Goal: Task Accomplishment & Management: Manage account settings

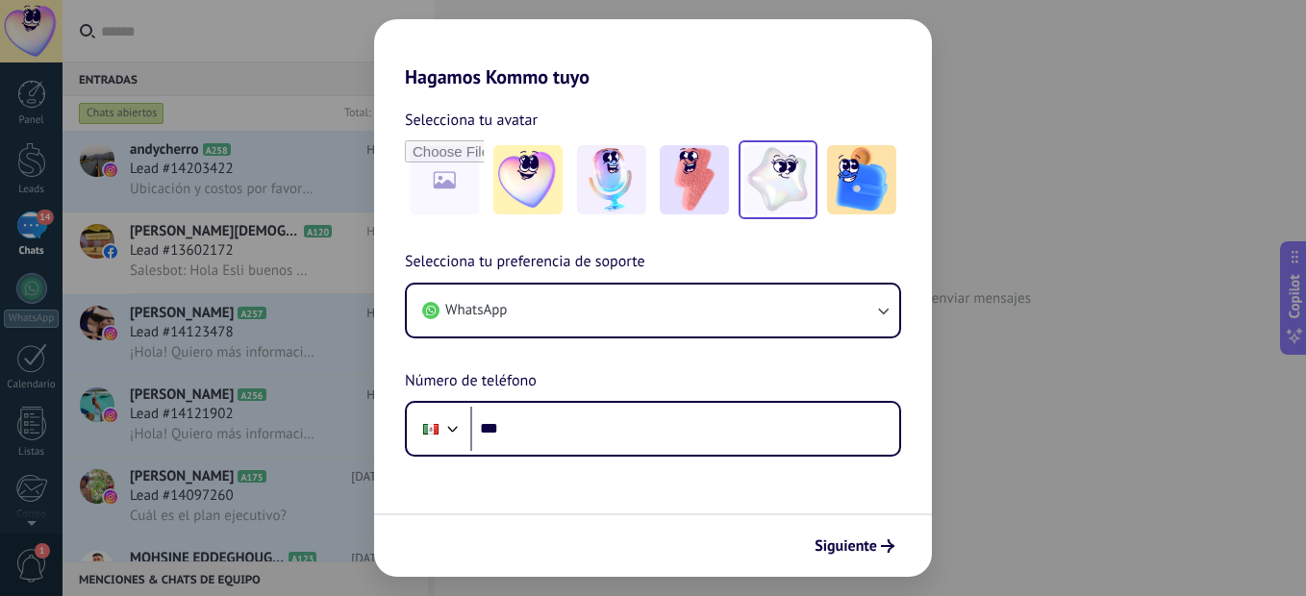
click at [772, 163] on img at bounding box center [777, 179] width 69 height 69
click at [787, 186] on img at bounding box center [777, 179] width 69 height 69
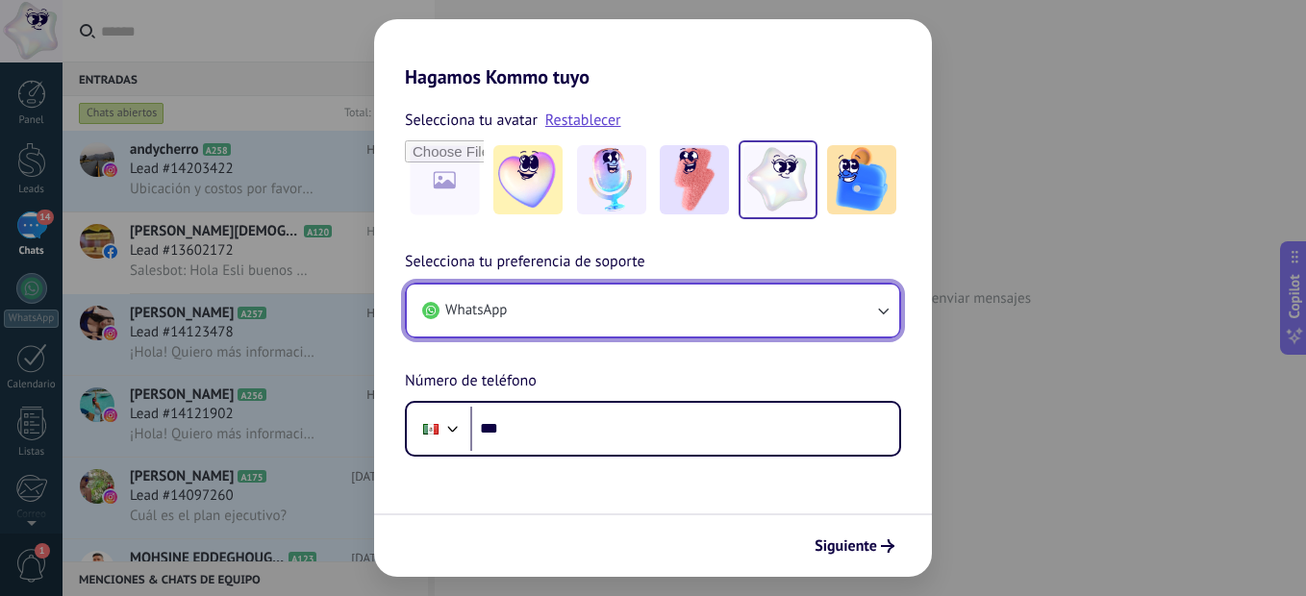
click at [597, 312] on button "WhatsApp" at bounding box center [653, 311] width 492 height 52
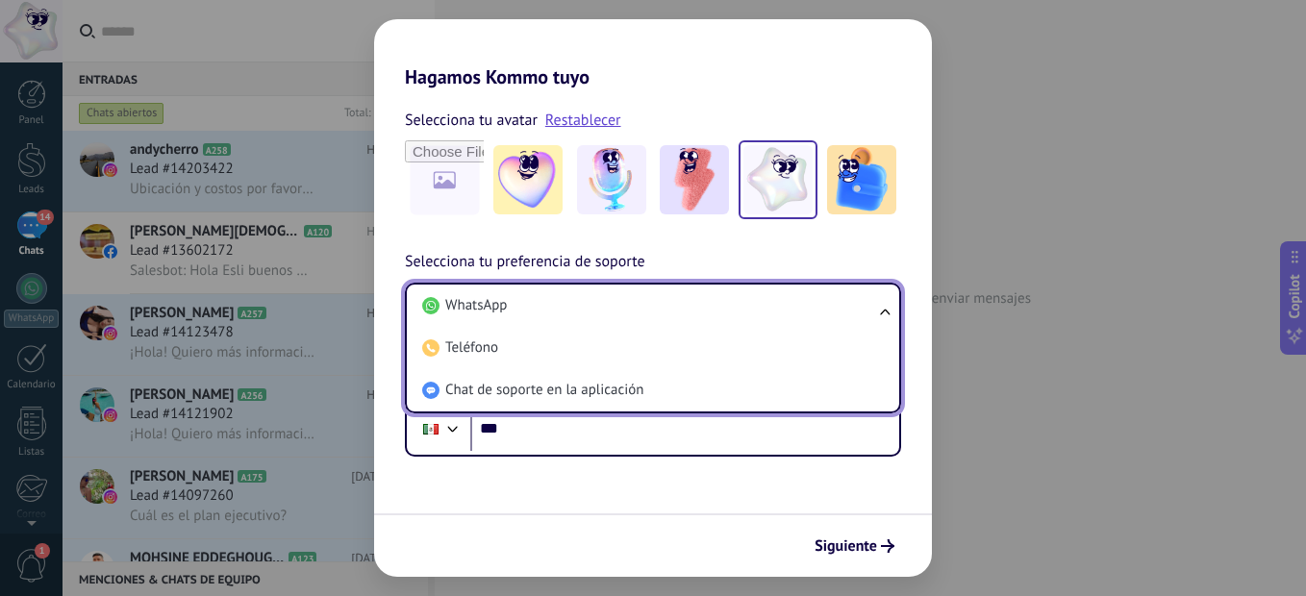
click at [597, 312] on li "WhatsApp" at bounding box center [648, 306] width 469 height 42
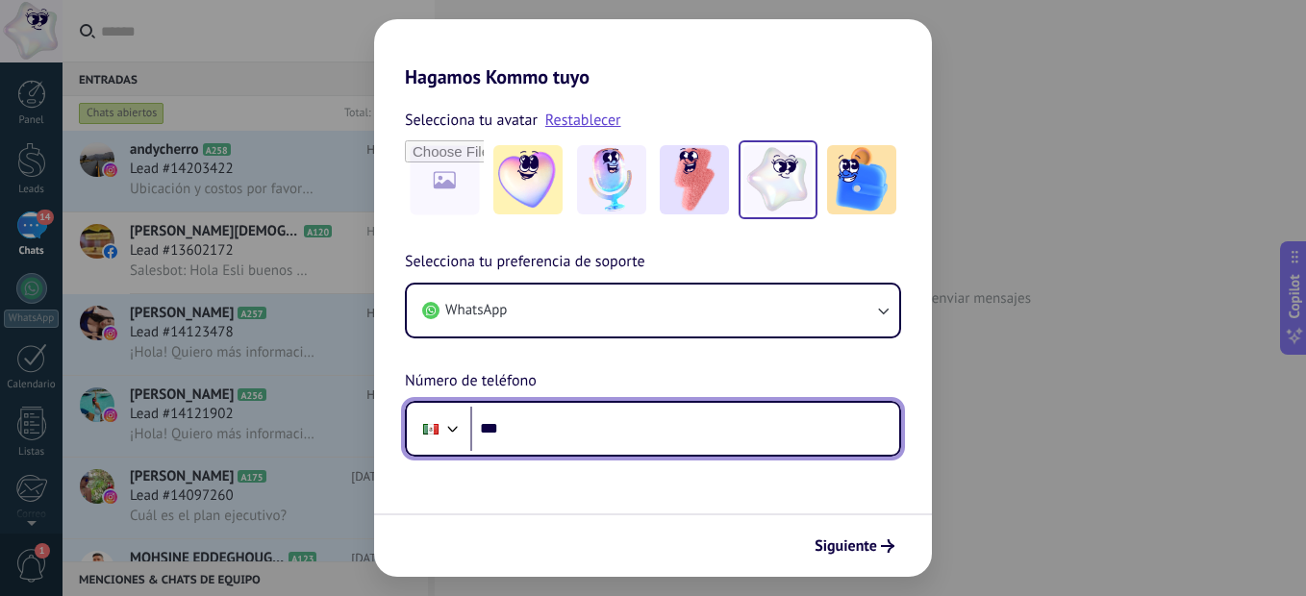
click at [572, 427] on input "***" at bounding box center [684, 429] width 429 height 44
type input "**********"
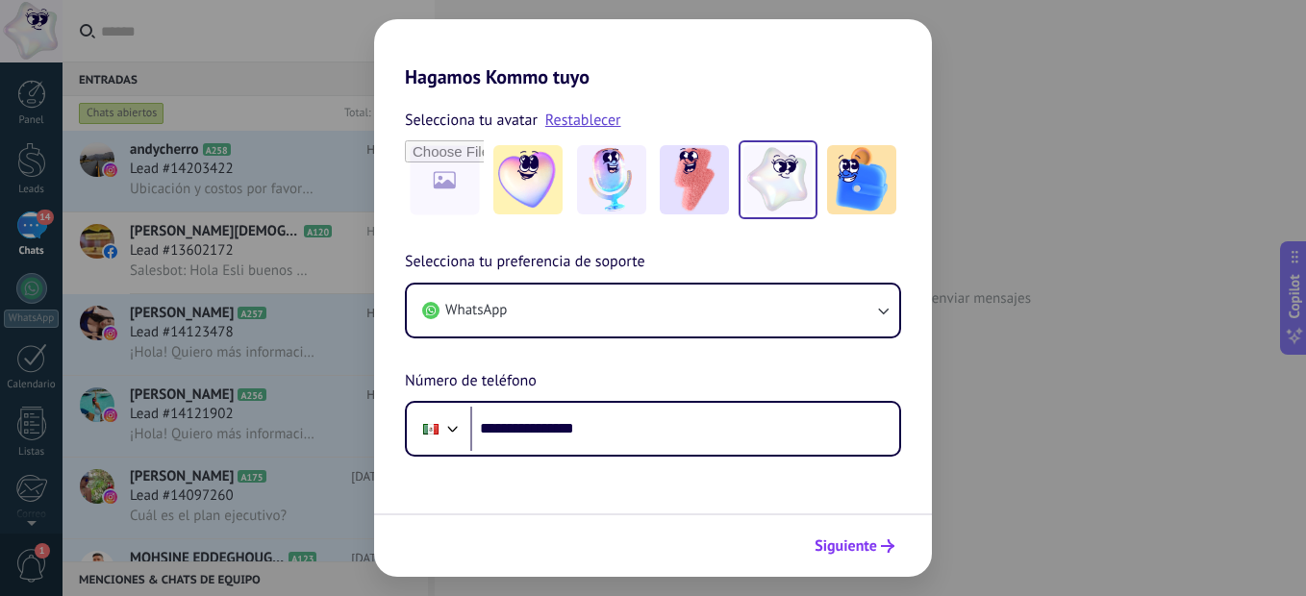
click at [873, 547] on span "Siguiente" at bounding box center [845, 545] width 62 height 13
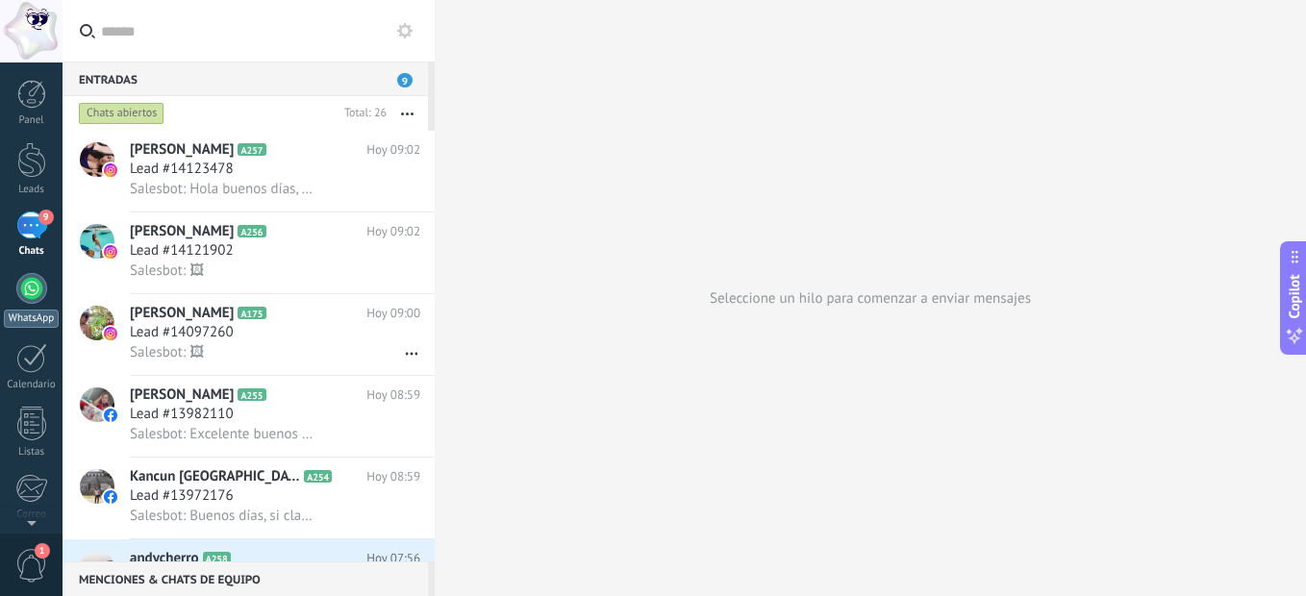
click at [26, 300] on div at bounding box center [31, 288] width 31 height 31
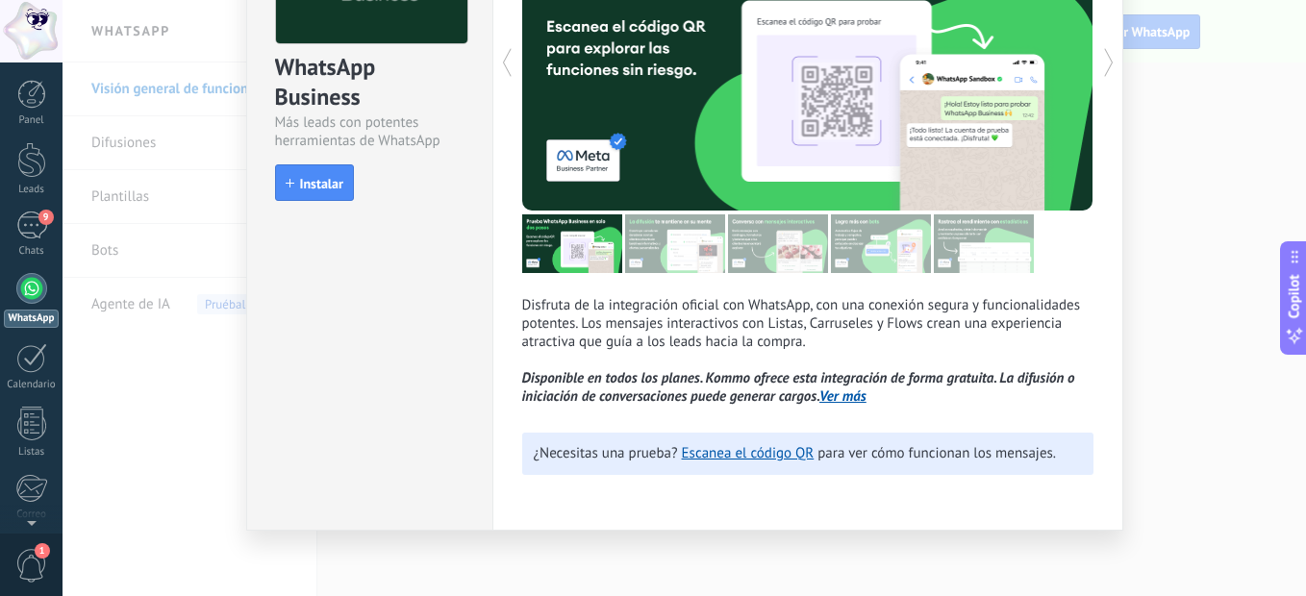
scroll to position [189, 0]
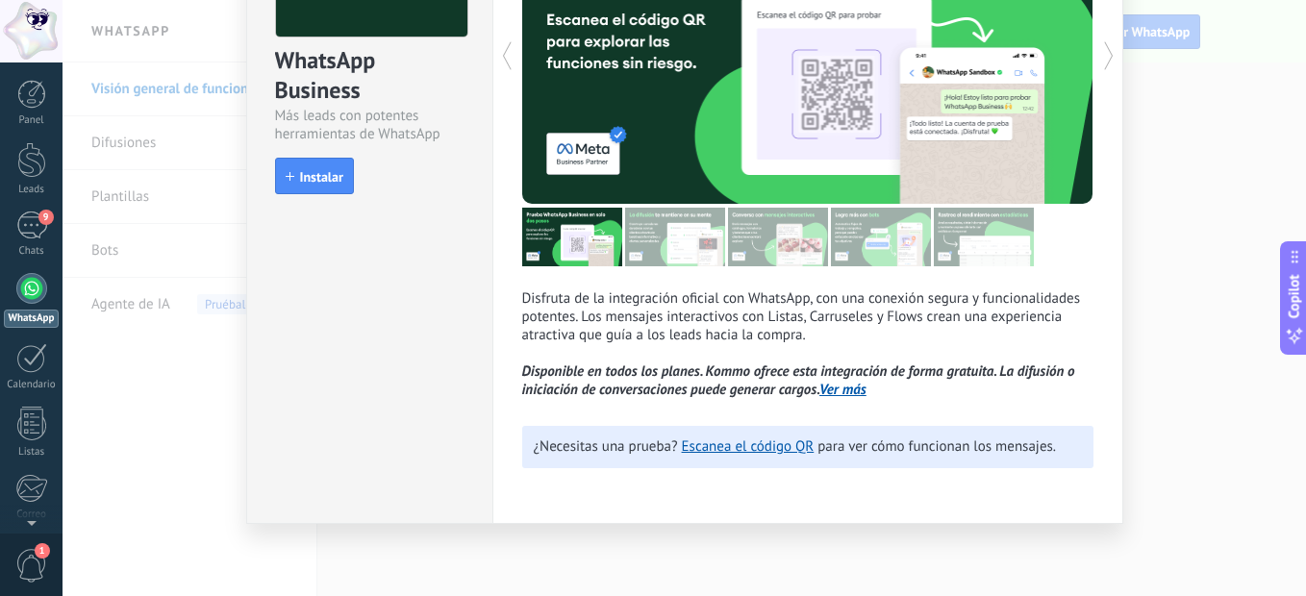
click at [742, 457] on div "¿Necesitas una prueba? Escanea el código QR para ver cómo funcionan los mensaje…" at bounding box center [807, 447] width 571 height 42
click at [743, 450] on link "Escanea el código QR" at bounding box center [748, 446] width 133 height 18
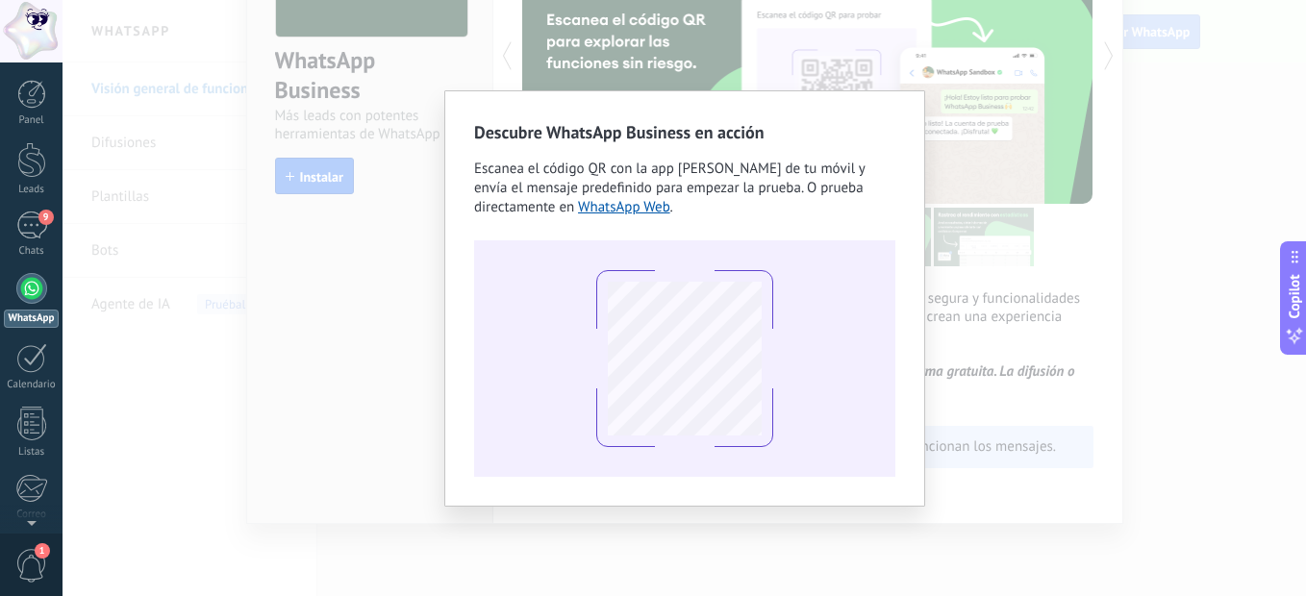
click at [967, 86] on div "Descubre WhatsApp Business en acción Escanea el código QR con la app de cámara …" at bounding box center [683, 298] width 1243 height 596
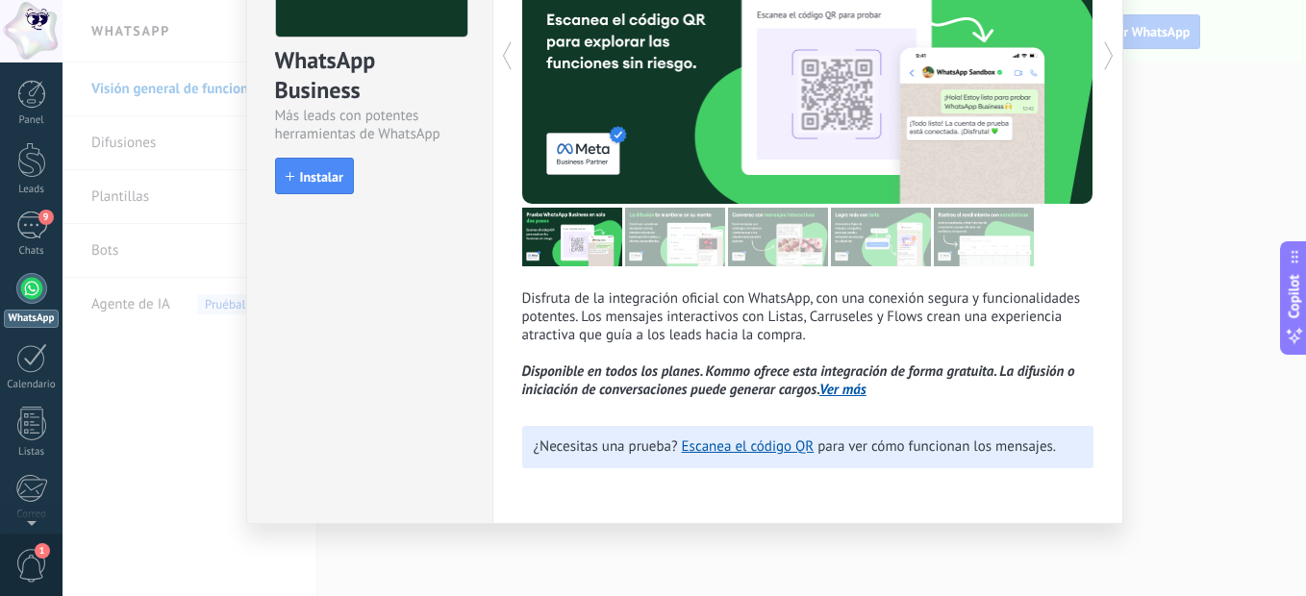
click at [842, 385] on link "Ver más" at bounding box center [842, 390] width 47 height 18
click at [730, 447] on link "Escanea el código QR" at bounding box center [748, 446] width 133 height 18
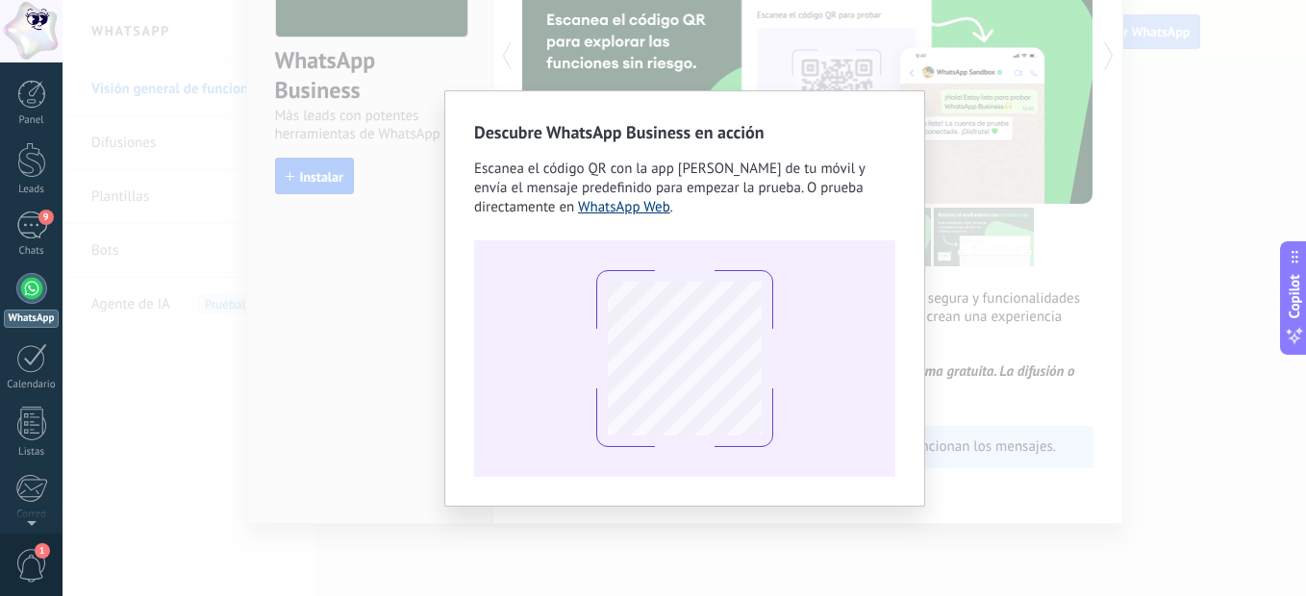
click at [610, 207] on link "WhatsApp Web" at bounding box center [624, 207] width 92 height 18
click at [640, 216] on div "Descubre WhatsApp Business en acción Escanea el código QR con la app de cámara …" at bounding box center [684, 298] width 421 height 357
click at [640, 212] on link "WhatsApp Web" at bounding box center [624, 207] width 92 height 18
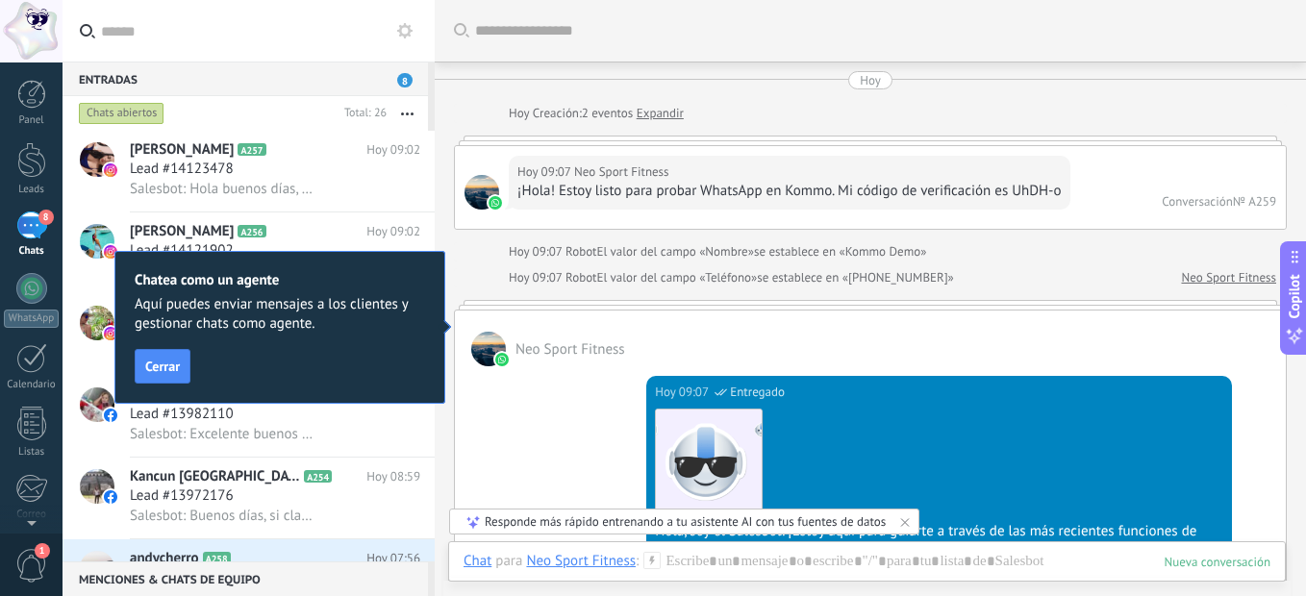
scroll to position [29, 0]
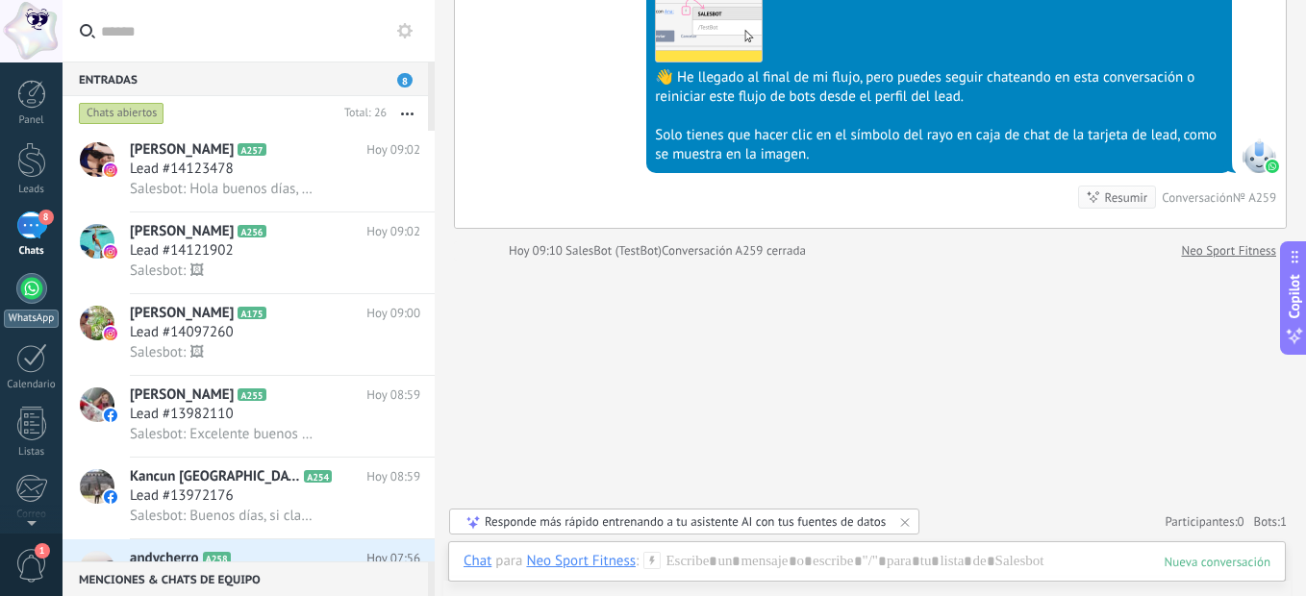
click at [17, 308] on link "WhatsApp" at bounding box center [31, 300] width 62 height 55
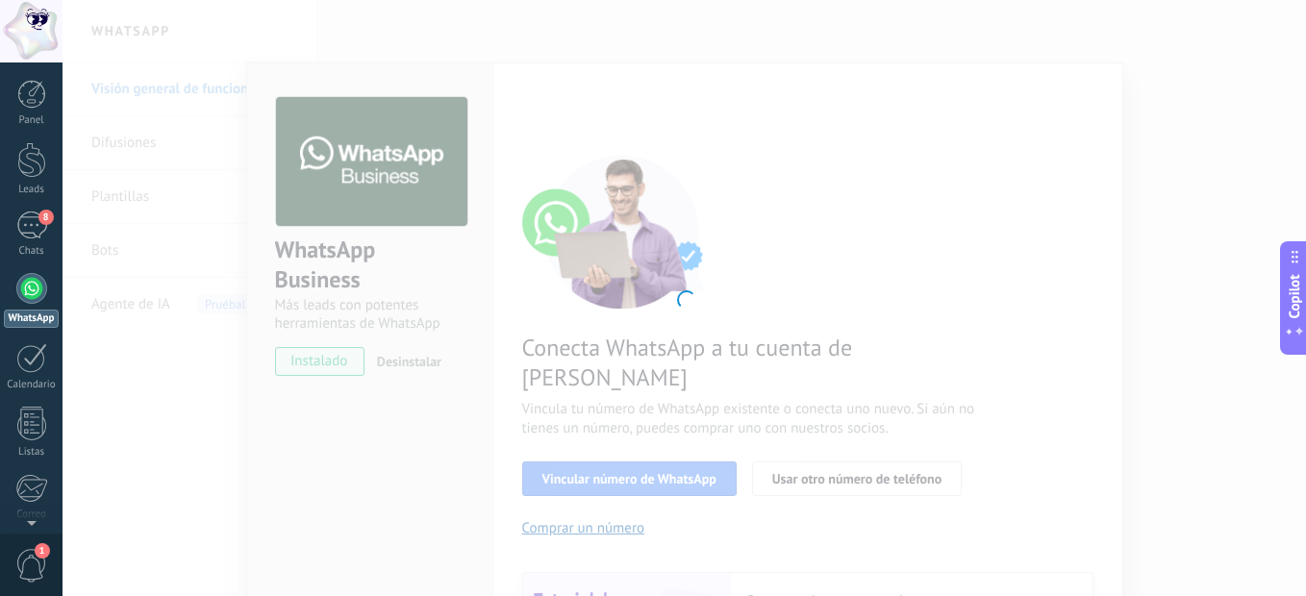
click at [735, 325] on div at bounding box center [683, 298] width 1243 height 596
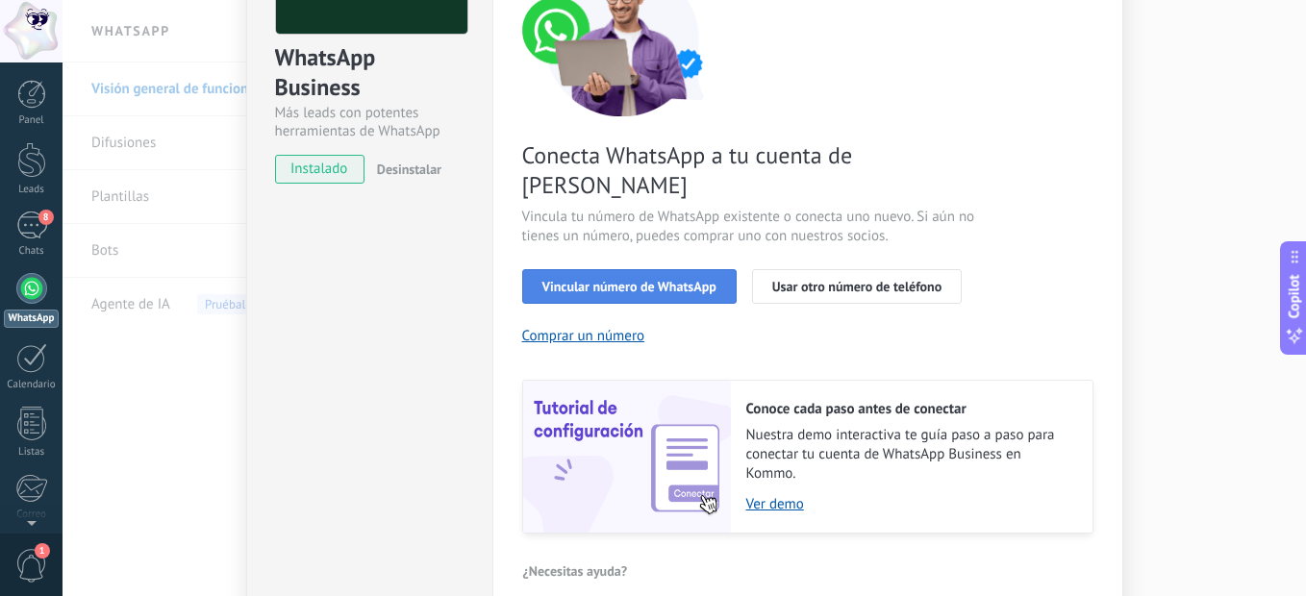
scroll to position [162, 0]
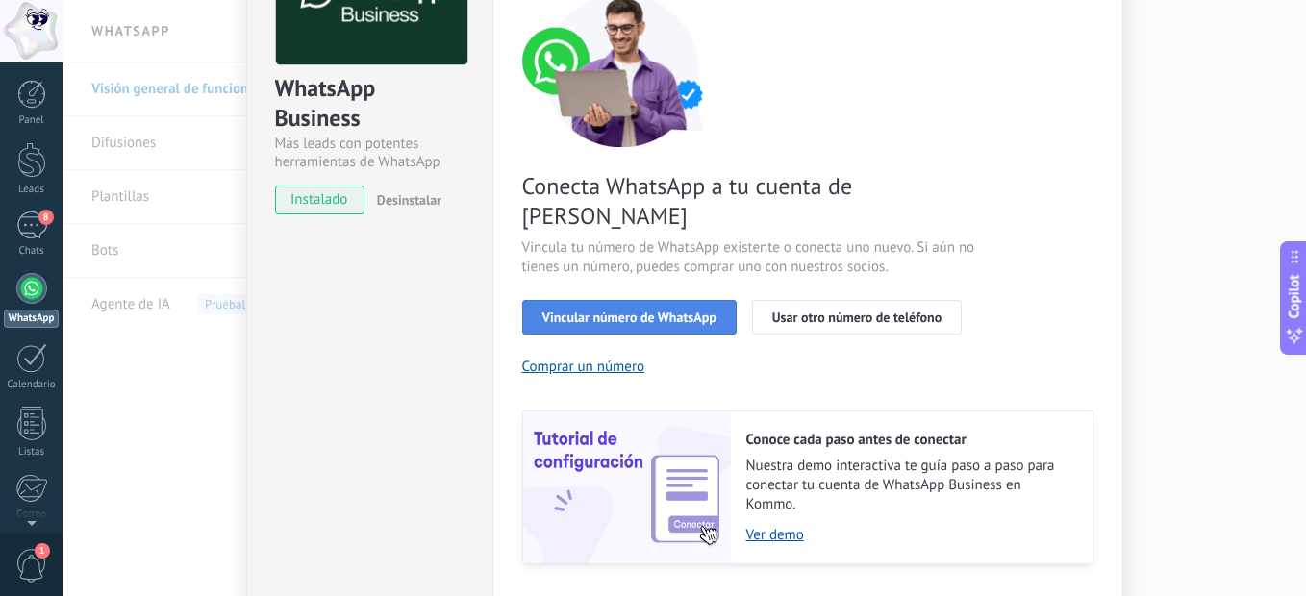
click at [684, 311] on span "Vincular número de WhatsApp" at bounding box center [629, 317] width 174 height 13
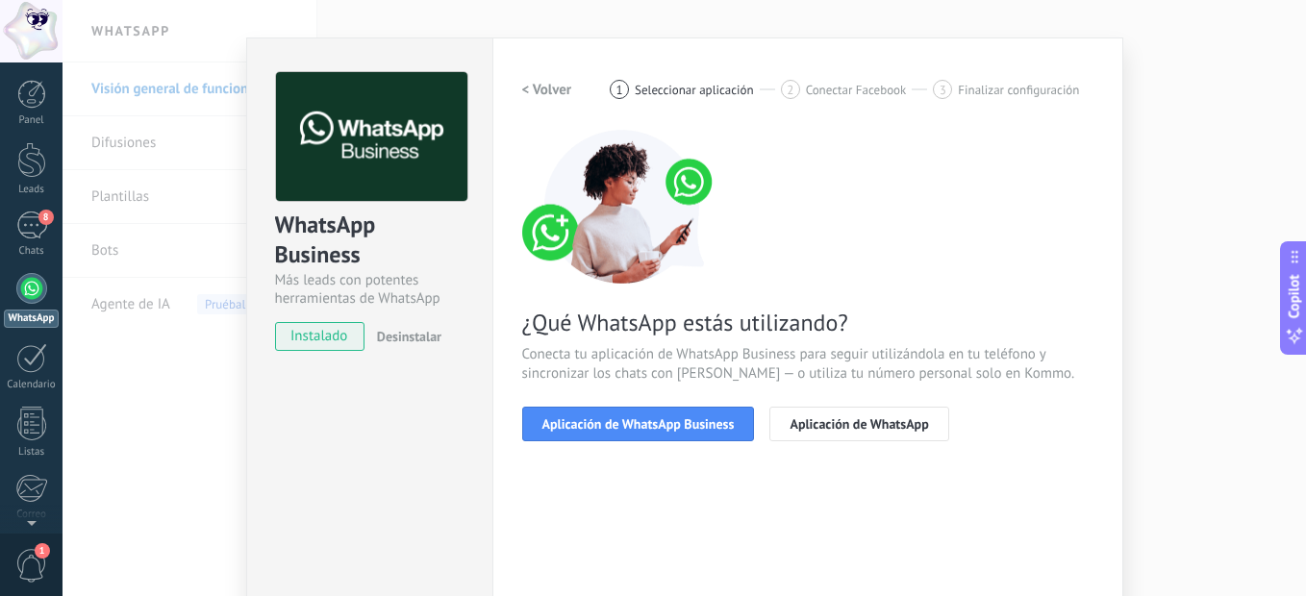
scroll to position [0, 0]
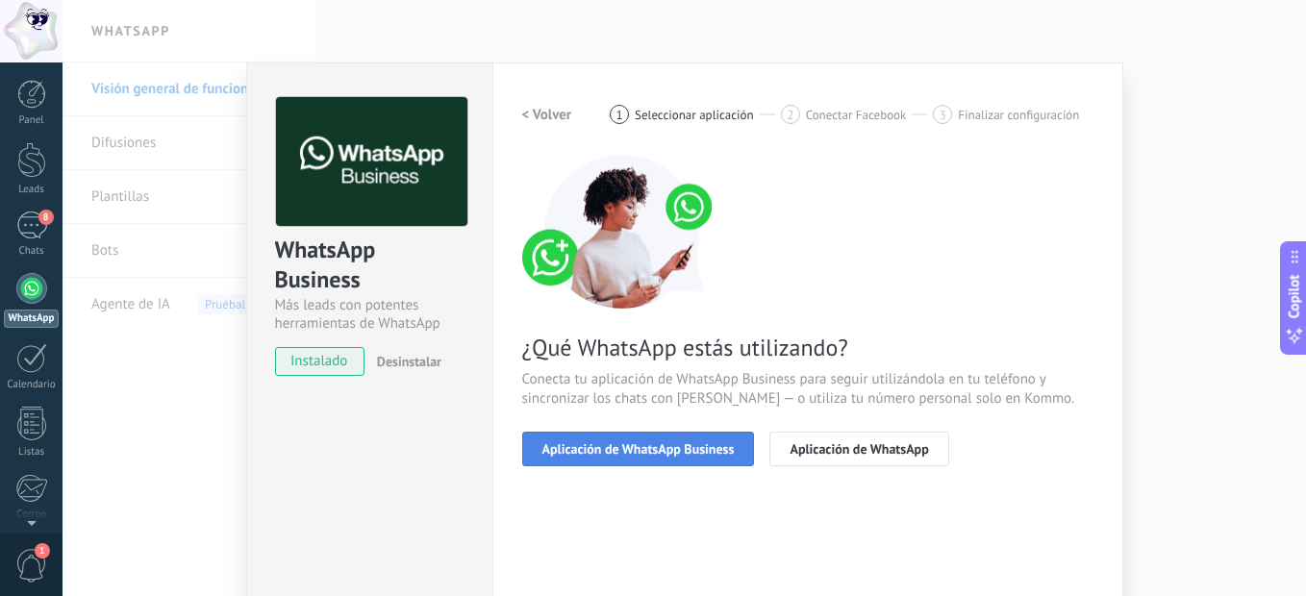
click at [727, 442] on span "Aplicación de WhatsApp Business" at bounding box center [638, 448] width 192 height 13
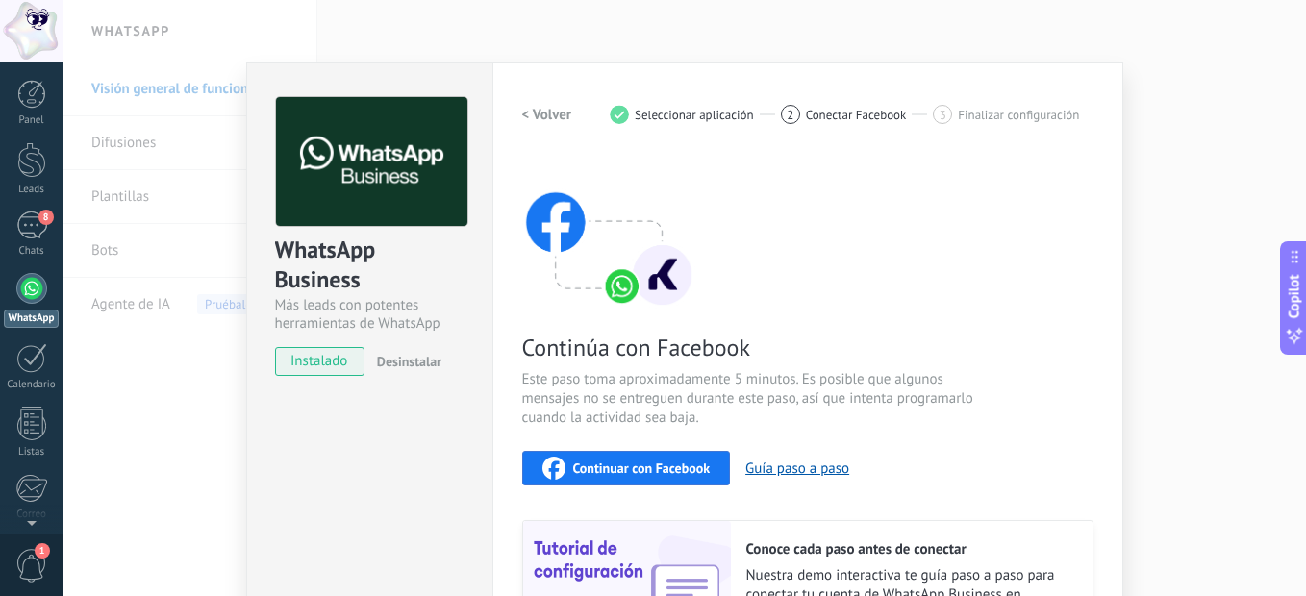
click at [637, 470] on span "Continuar con Facebook" at bounding box center [641, 467] width 137 height 13
click at [685, 461] on span "Continuar con Facebook" at bounding box center [641, 467] width 137 height 13
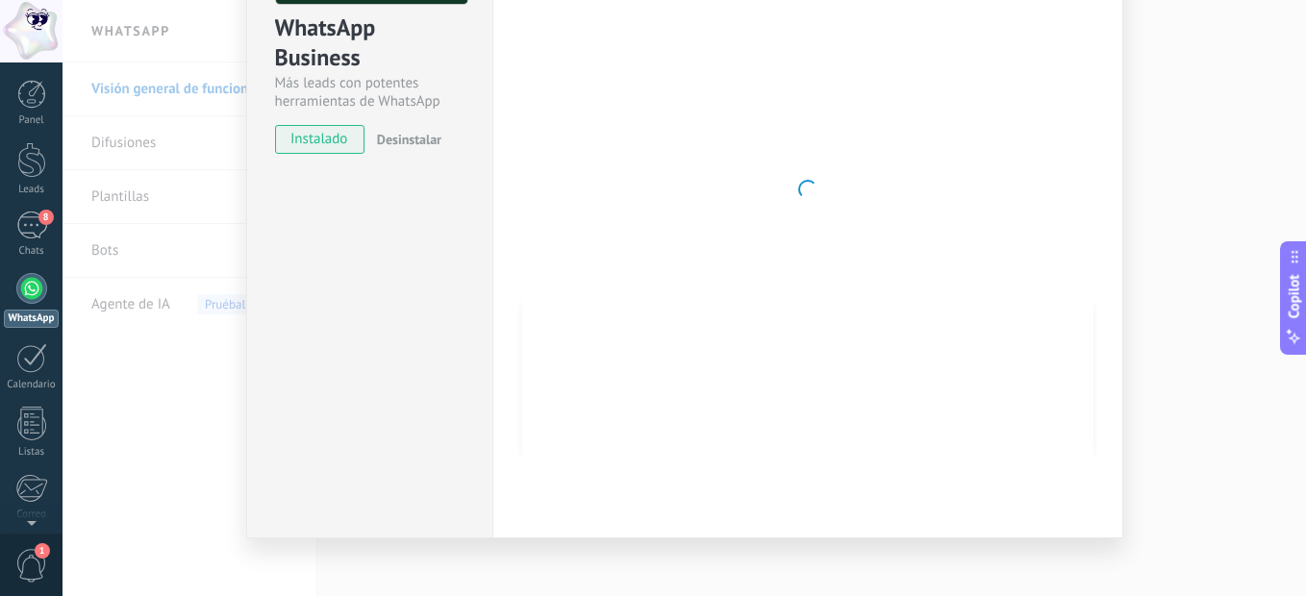
scroll to position [236, 0]
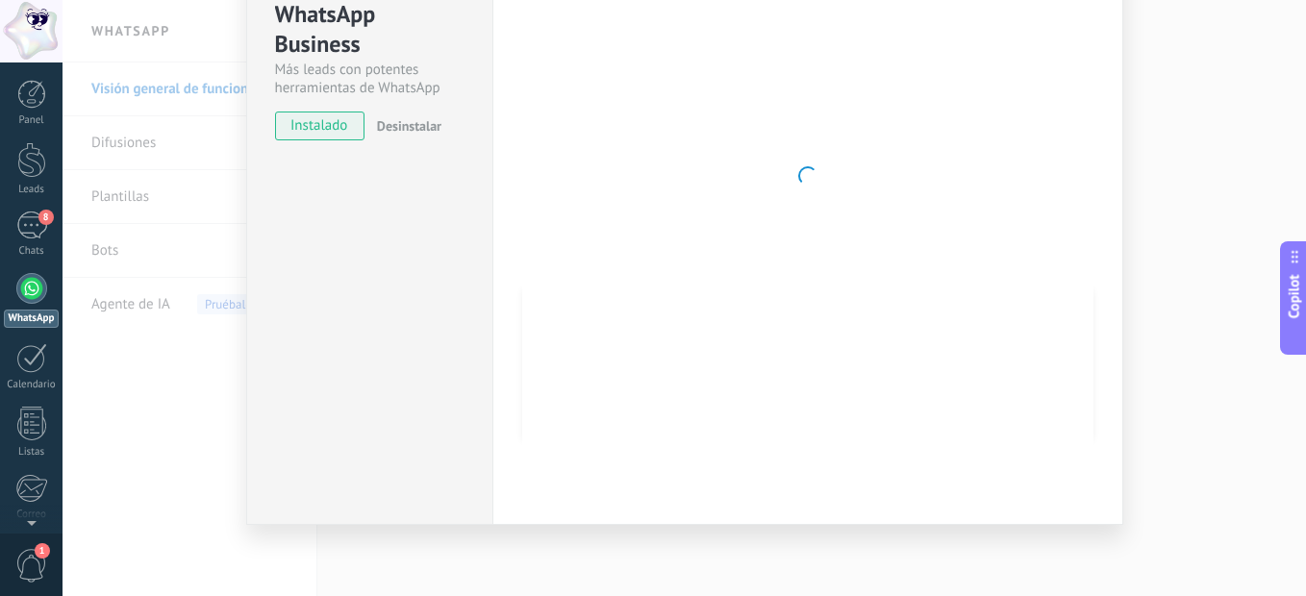
click at [711, 374] on div at bounding box center [807, 176] width 571 height 629
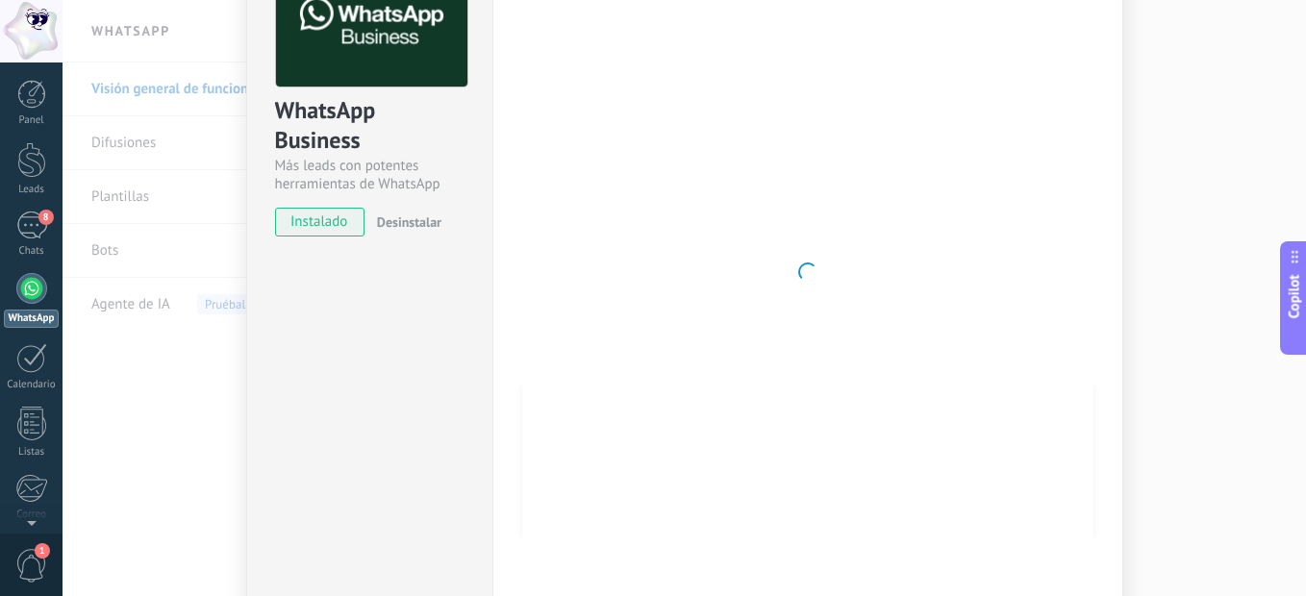
scroll to position [0, 0]
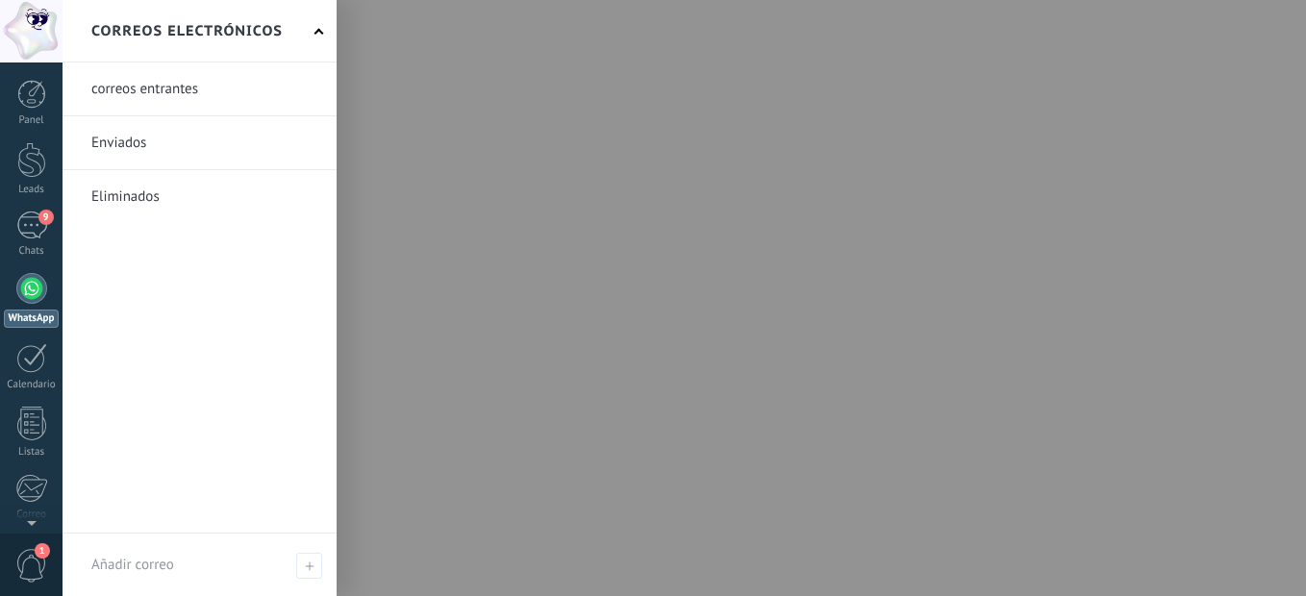
click at [46, 289] on div at bounding box center [31, 288] width 31 height 31
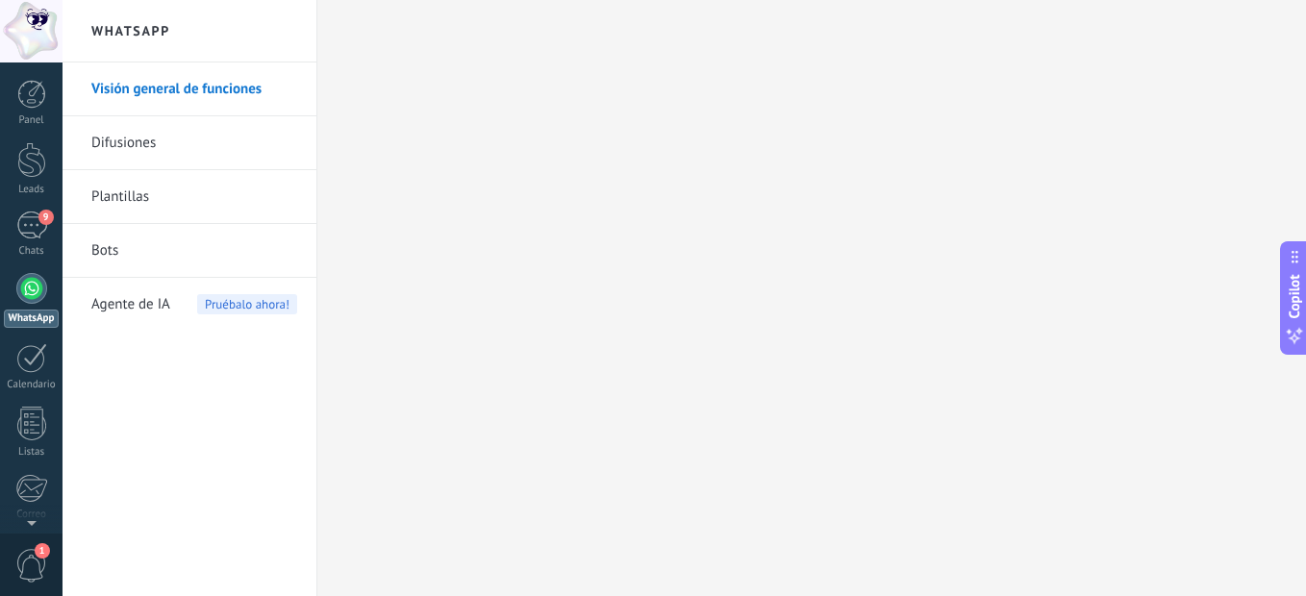
click at [23, 293] on div at bounding box center [31, 288] width 31 height 31
click at [39, 232] on div "9" at bounding box center [31, 226] width 31 height 28
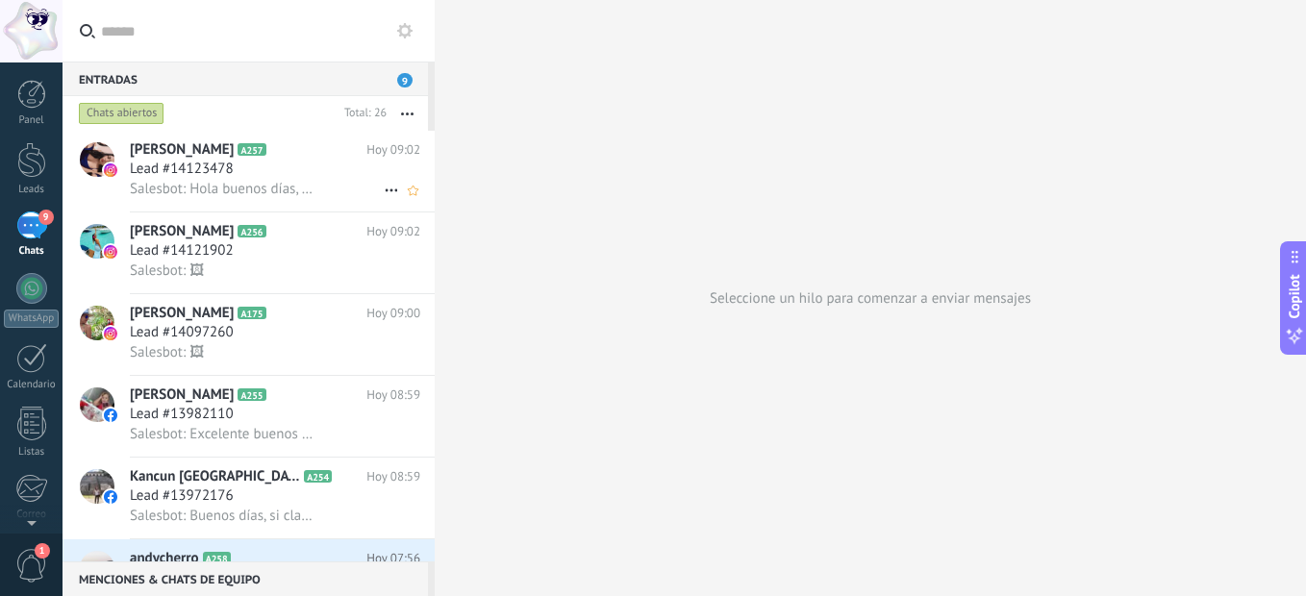
click at [225, 194] on span "Salesbot: Hola buenos días, claro que si manejamos planes de forma individual, …" at bounding box center [222, 189] width 185 height 18
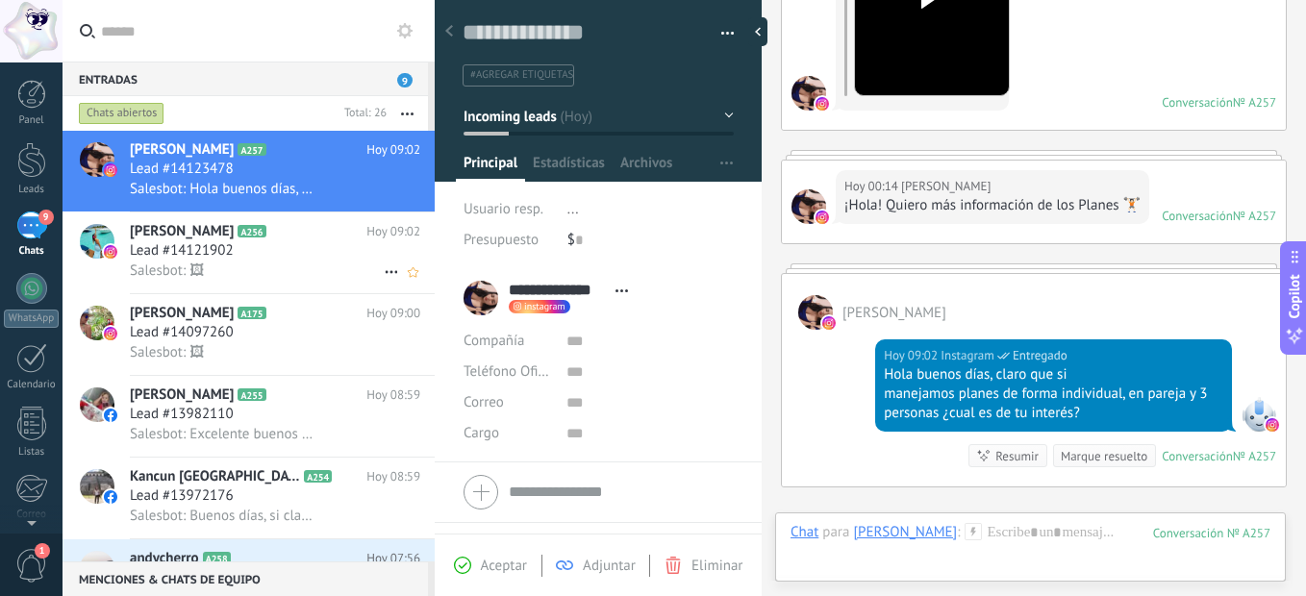
scroll to position [556, 0]
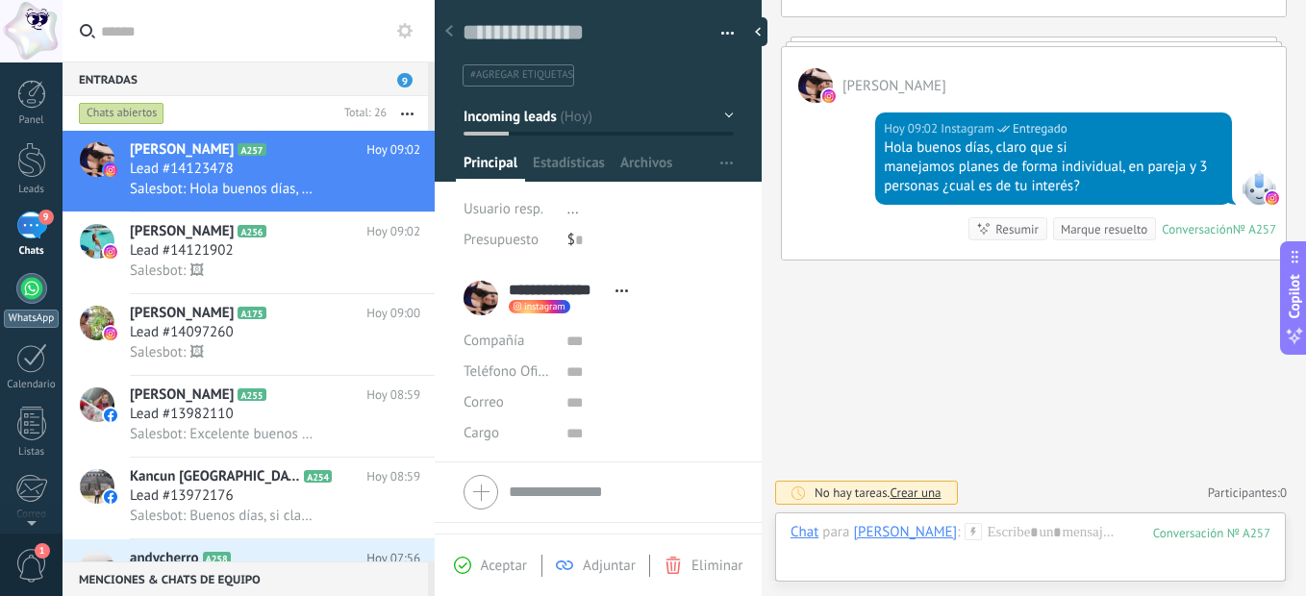
click at [7, 296] on link "WhatsApp" at bounding box center [31, 300] width 62 height 55
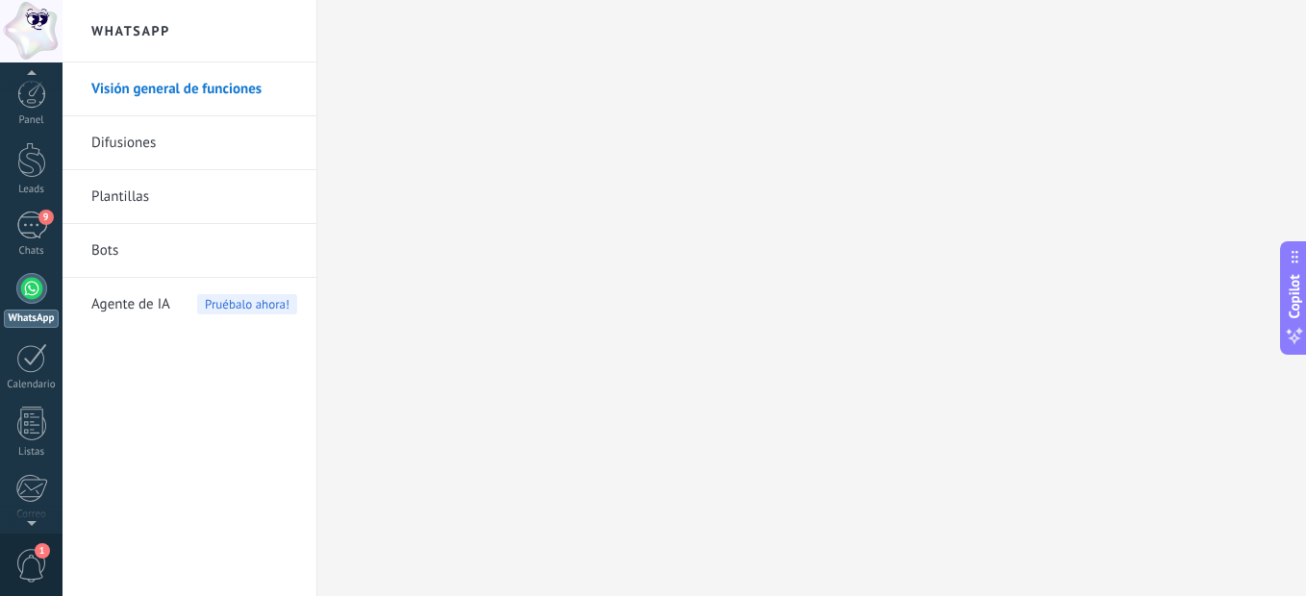
scroll to position [9, 0]
click at [23, 561] on span "1" at bounding box center [31, 566] width 33 height 34
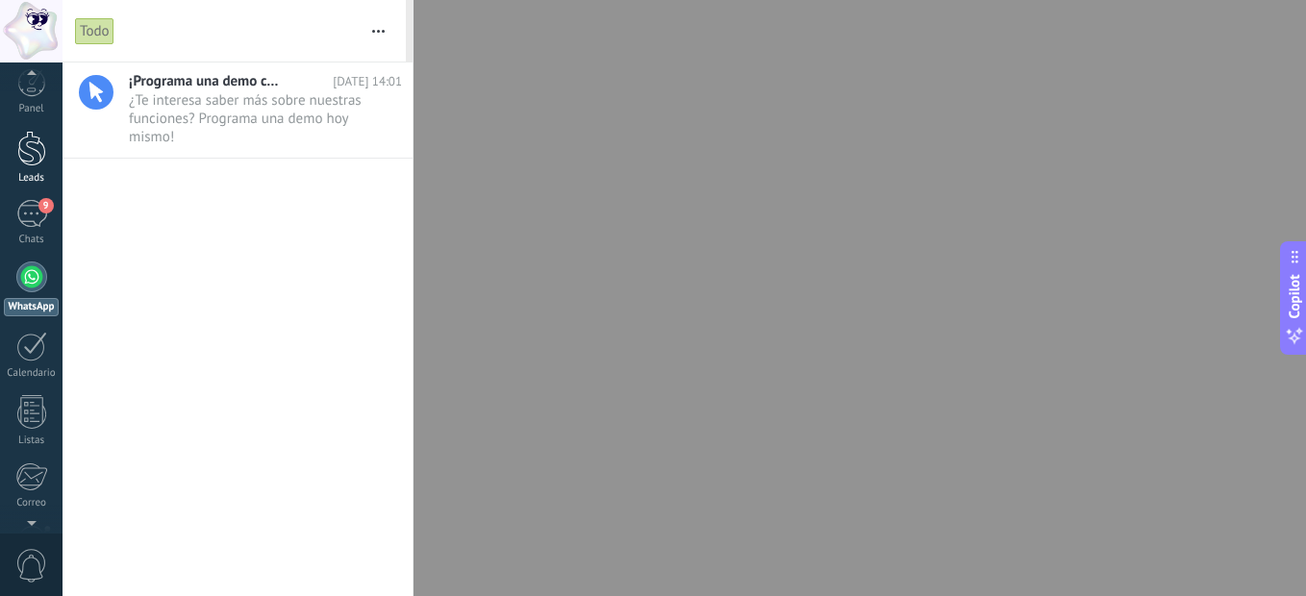
scroll to position [0, 0]
click at [23, 288] on div at bounding box center [31, 288] width 31 height 31
click at [460, 275] on div at bounding box center [653, 298] width 1306 height 596
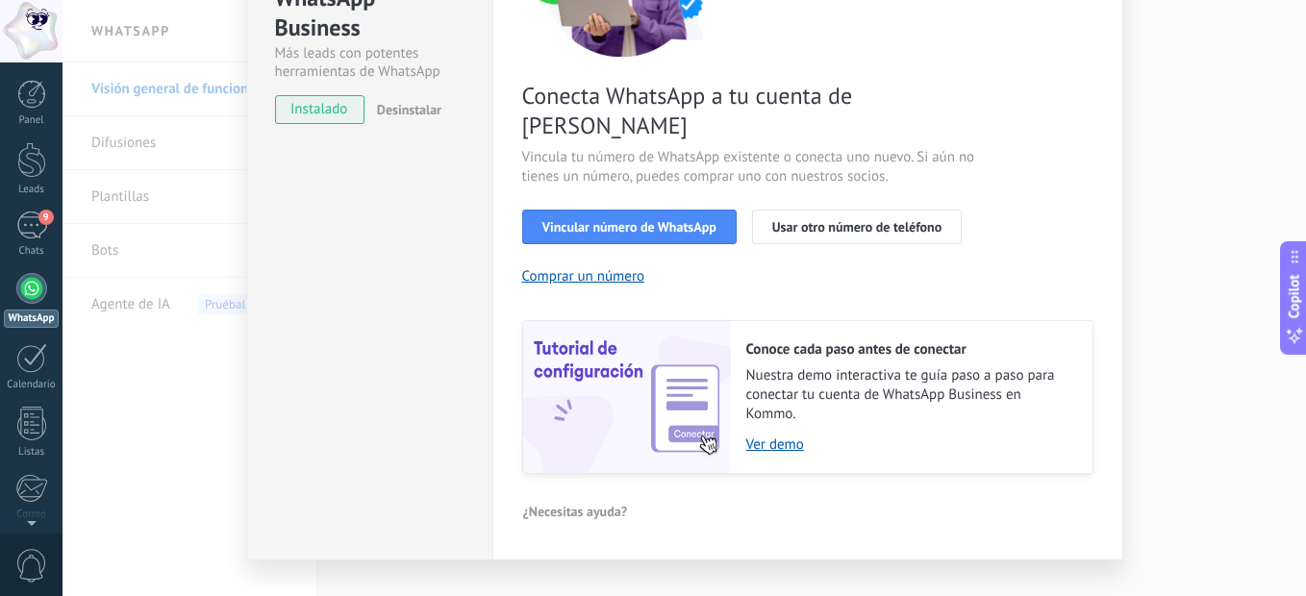
scroll to position [258, 0]
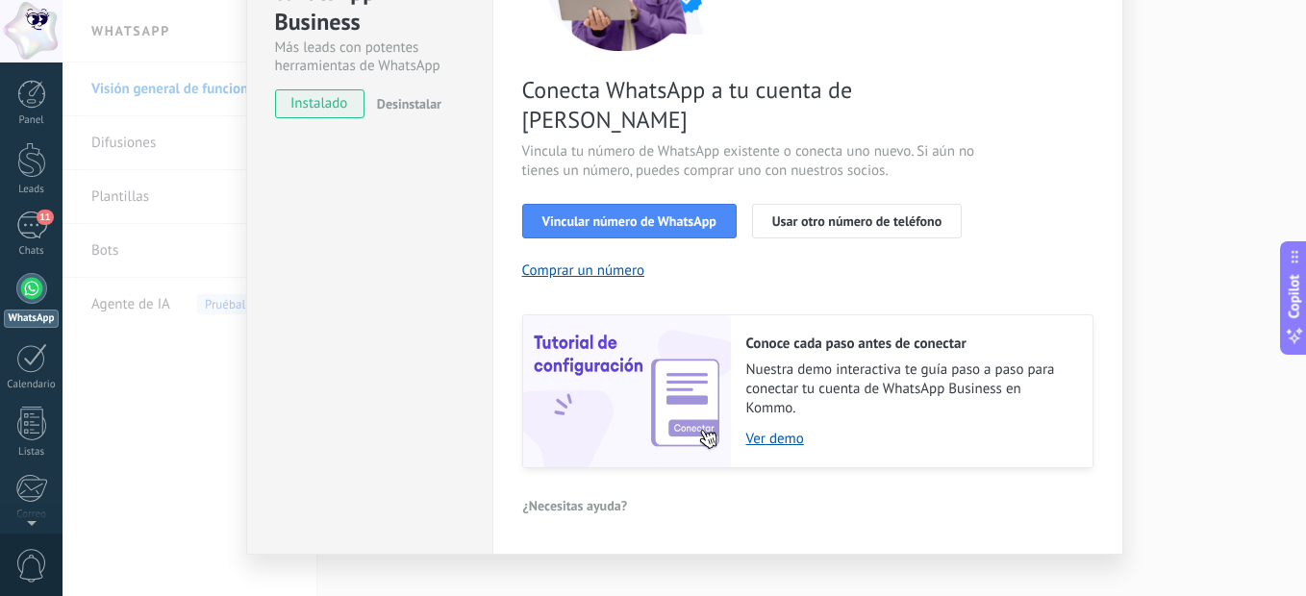
click at [1097, 258] on div "Configuraciones Autorizaciones This tab logs the users who have granted integra…" at bounding box center [807, 180] width 631 height 750
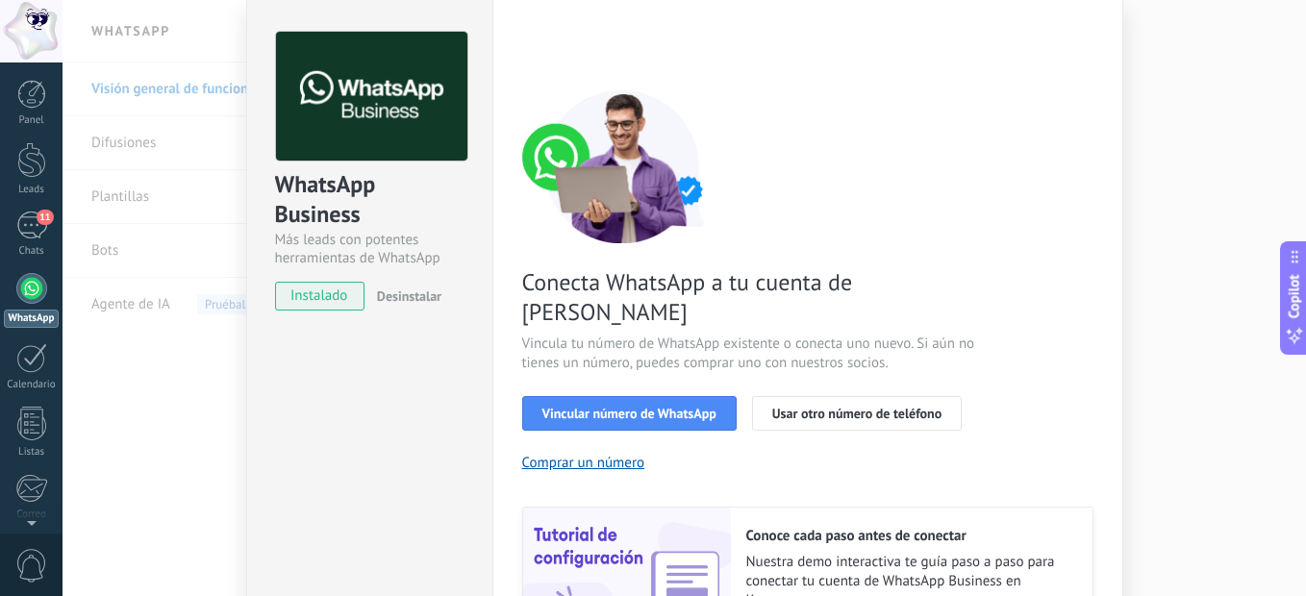
scroll to position [0, 0]
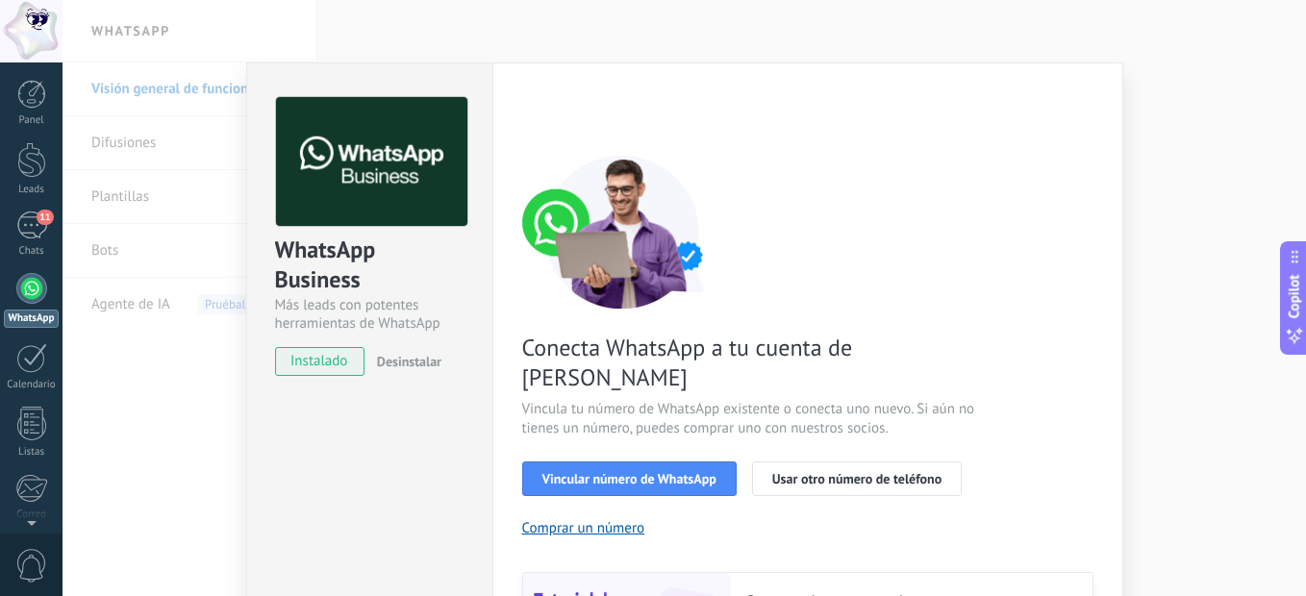
click at [1135, 88] on div "WhatsApp Business Más leads con potentes herramientas de WhatsApp instalado Des…" at bounding box center [683, 298] width 1243 height 596
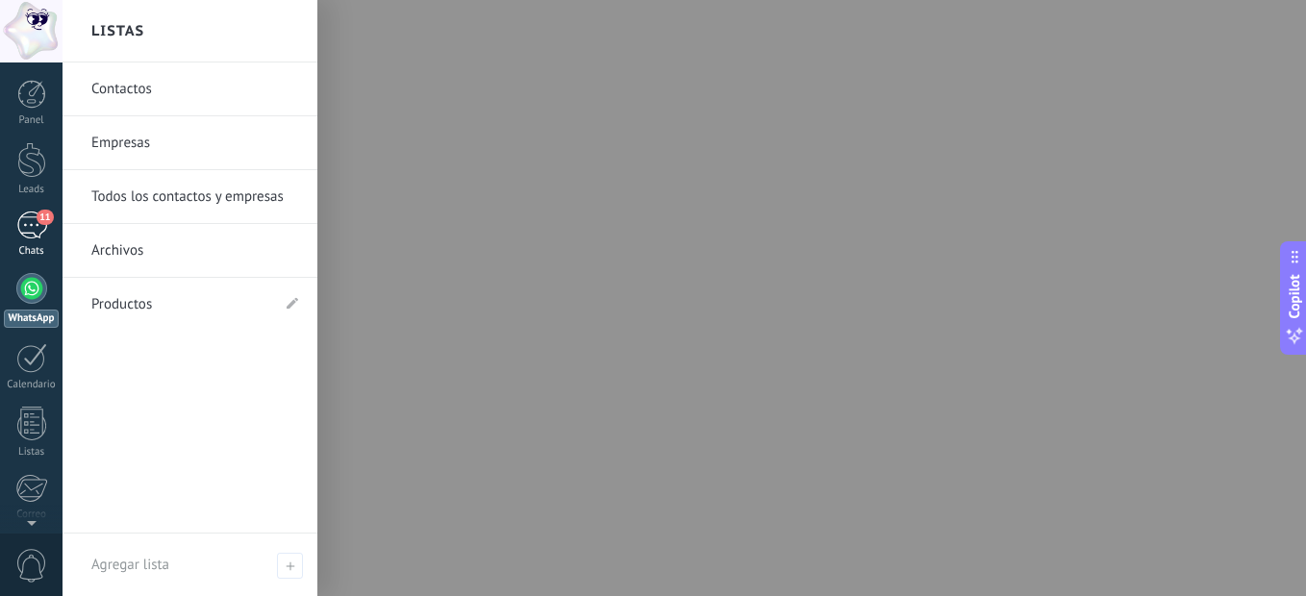
click at [29, 247] on div "Chats" at bounding box center [32, 251] width 56 height 12
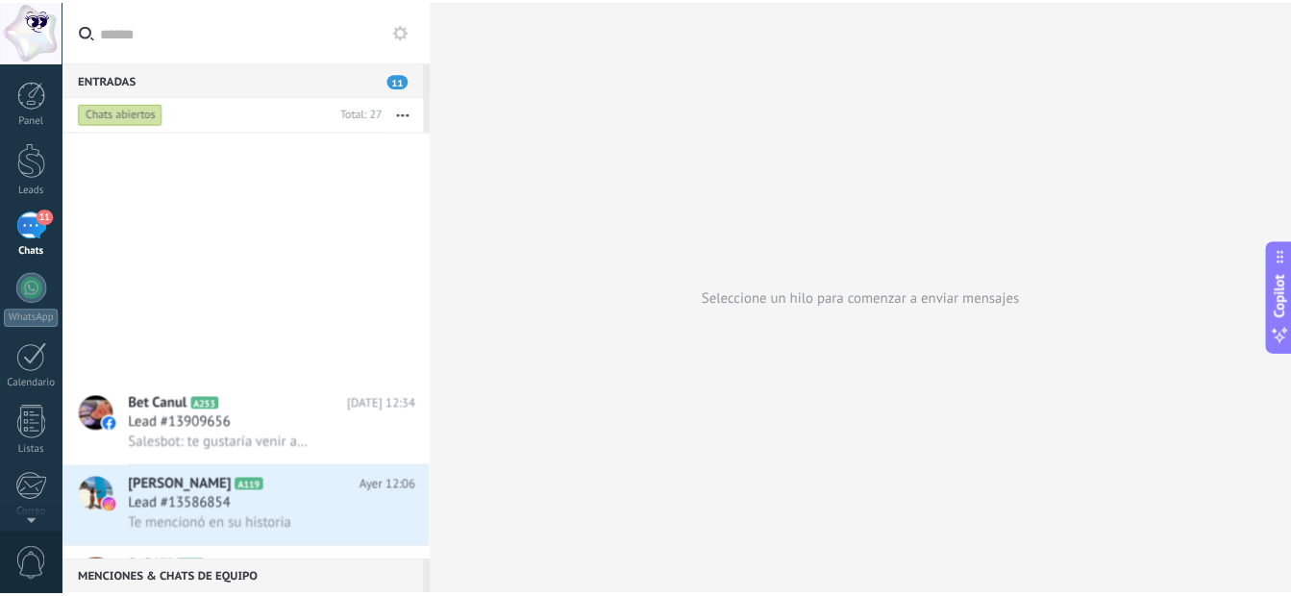
scroll to position [1155, 0]
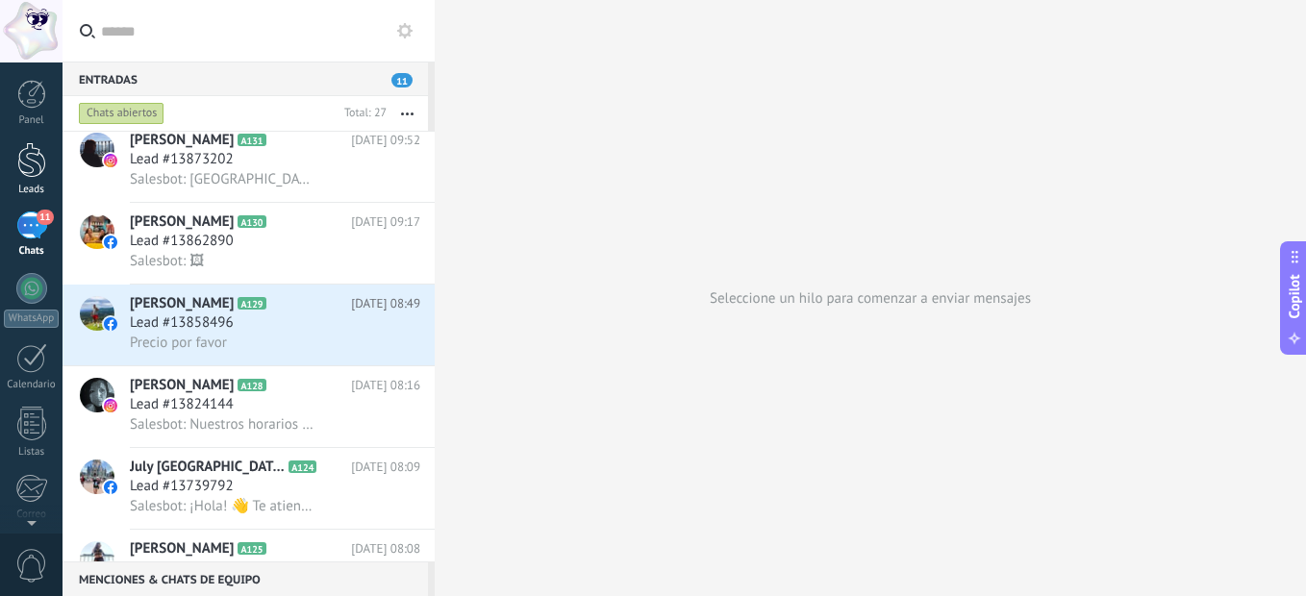
click at [38, 168] on div at bounding box center [31, 160] width 29 height 36
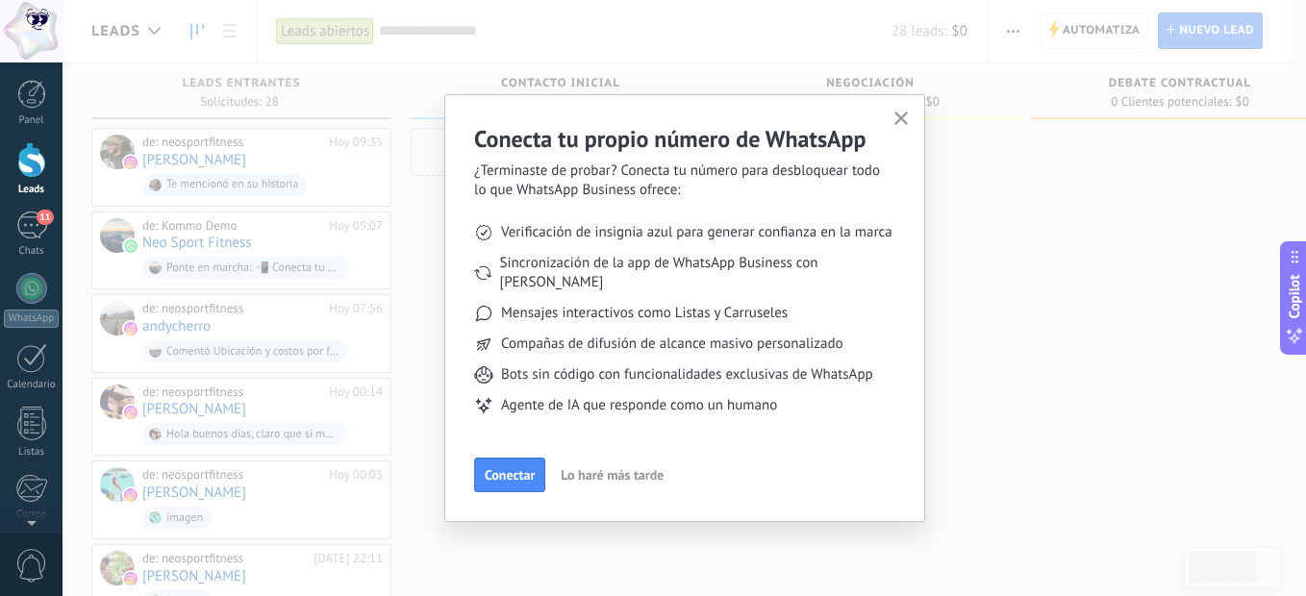
click at [609, 461] on button "Lo haré más tarde" at bounding box center [612, 475] width 120 height 29
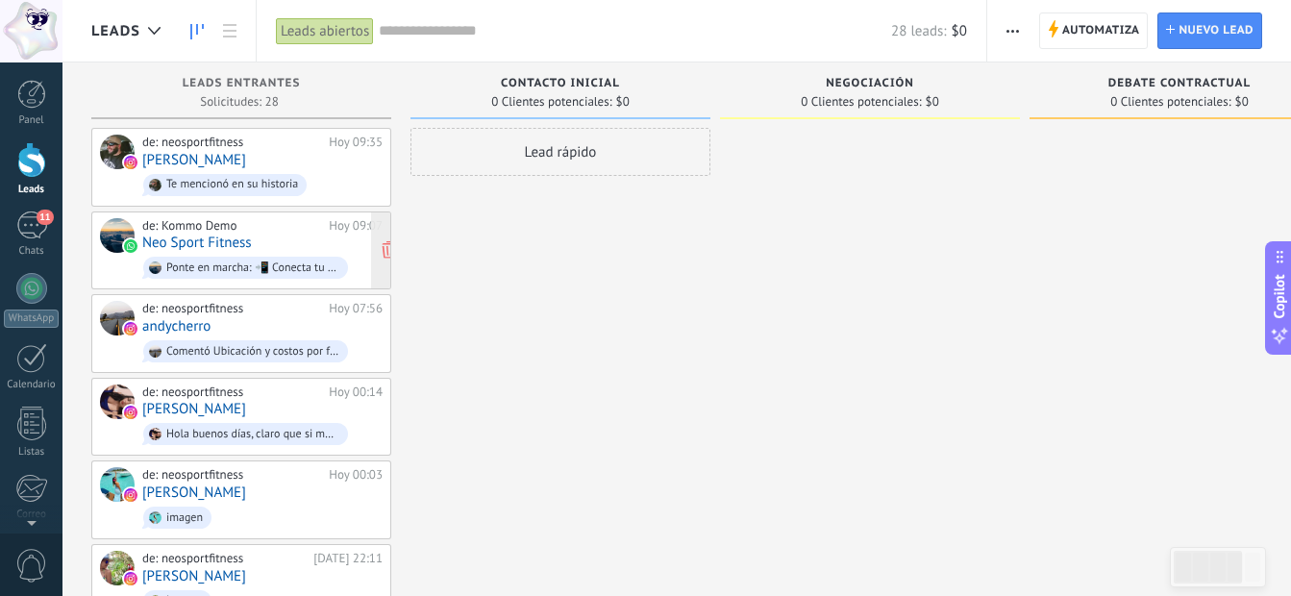
click at [285, 242] on div "de: Kommo Demo [DATE] 09:07 Neo Sport Fitness Ponte en marcha: 📲 Conecta tu núm…" at bounding box center [262, 250] width 240 height 65
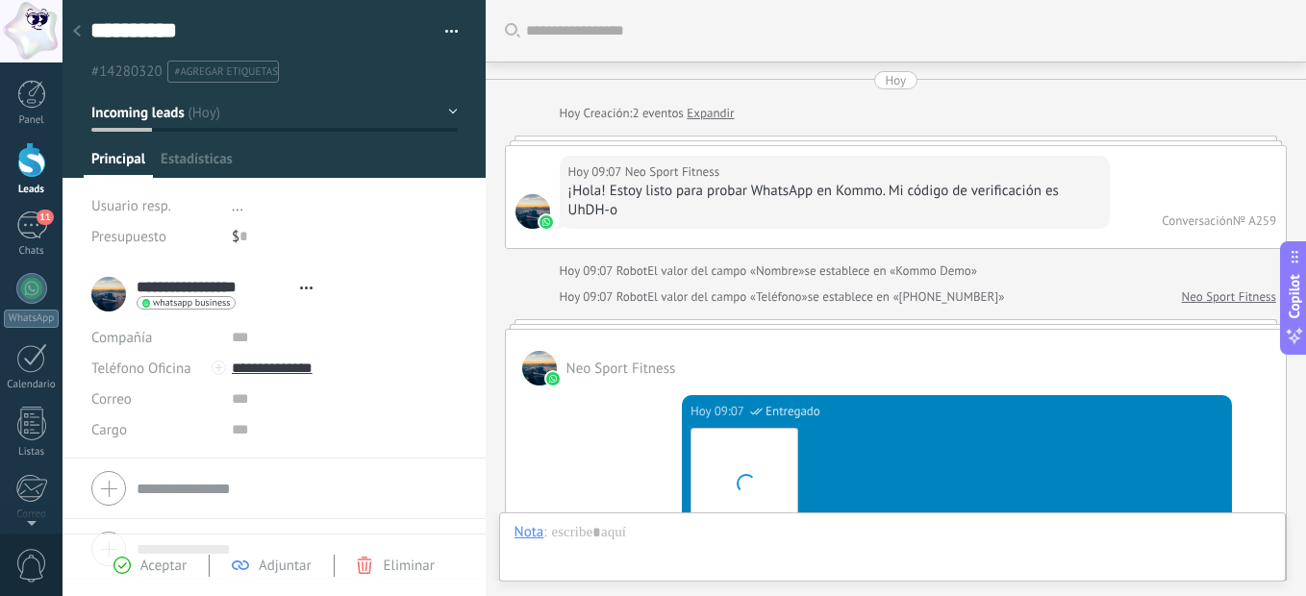
type textarea "**********"
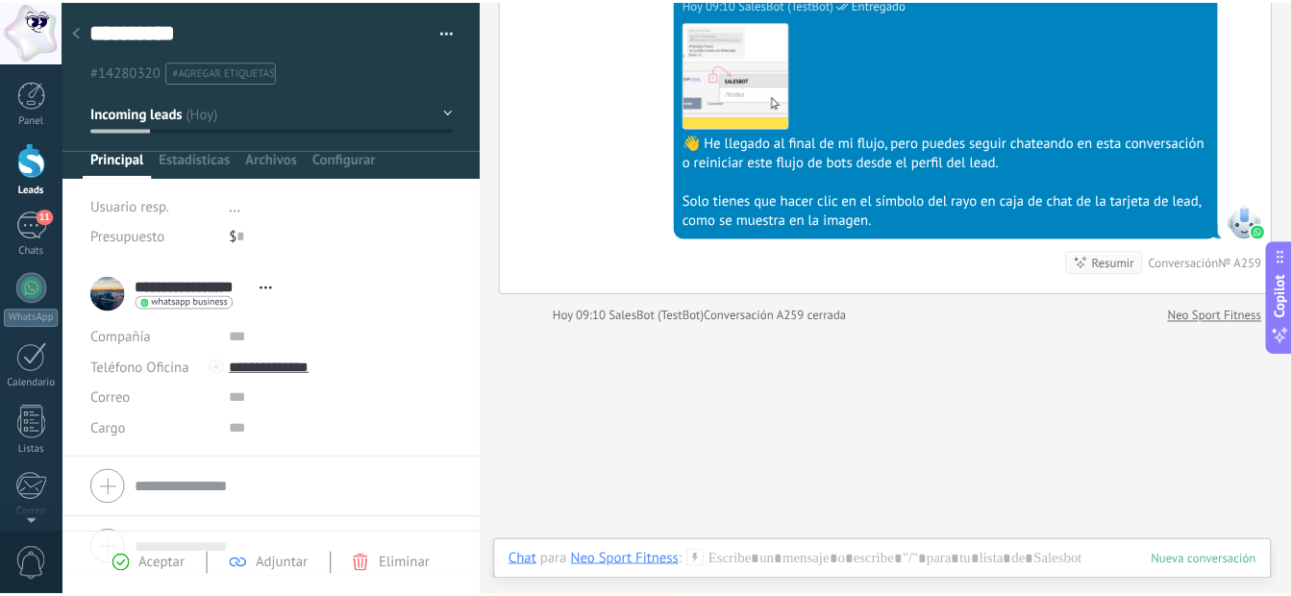
scroll to position [1609, 0]
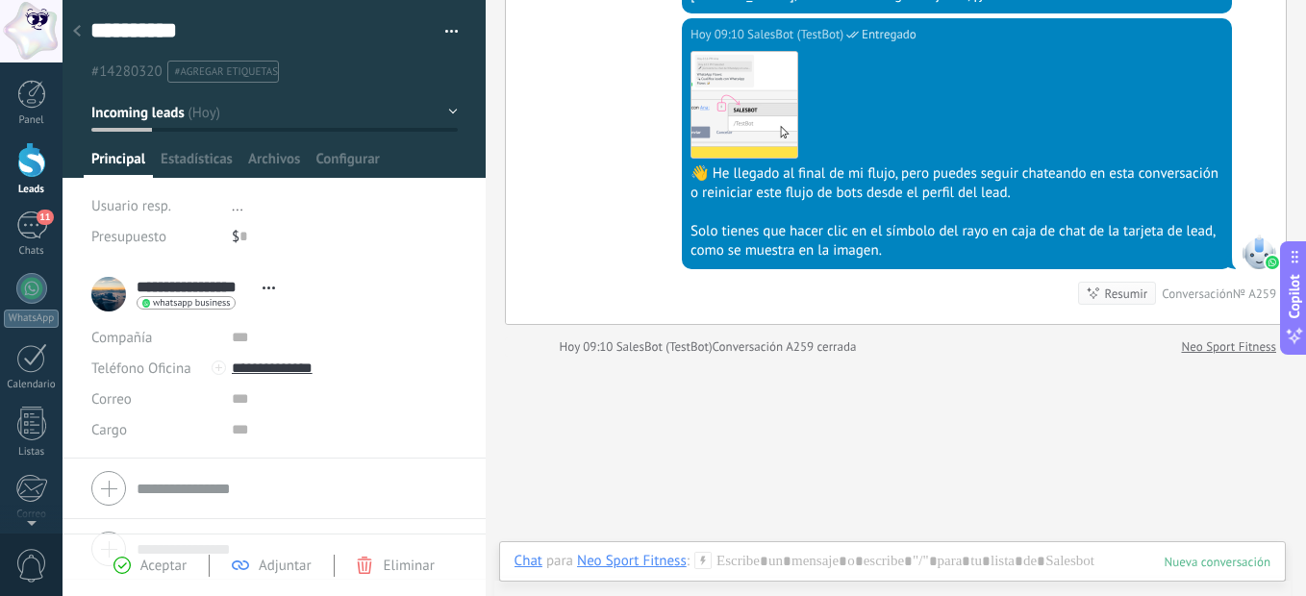
click at [75, 32] on use at bounding box center [77, 31] width 8 height 12
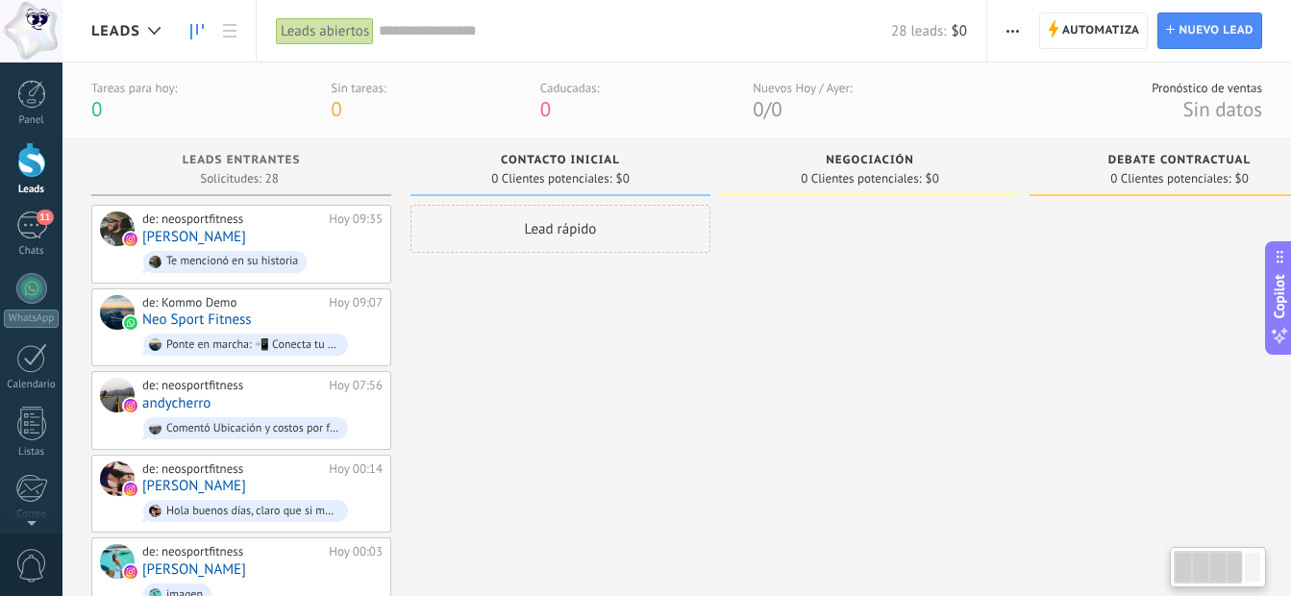
drag, startPoint x: 999, startPoint y: 236, endPoint x: 1060, endPoint y: 320, distance: 104.6
drag, startPoint x: 779, startPoint y: 336, endPoint x: 1135, endPoint y: 275, distance: 361.8
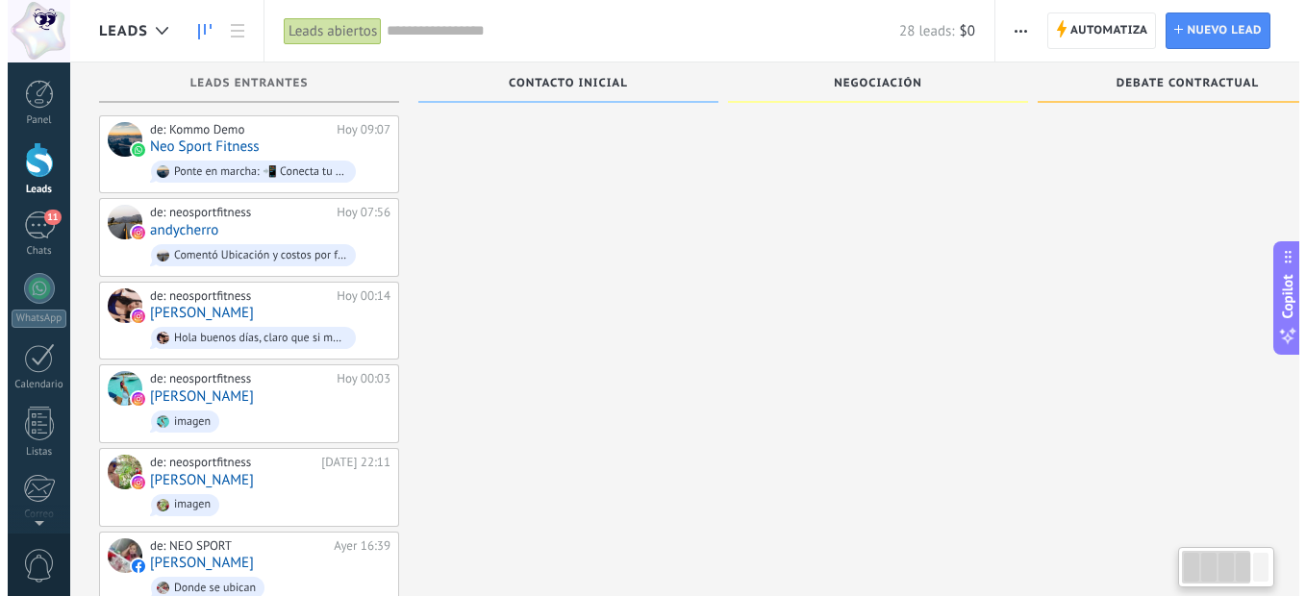
scroll to position [19, 0]
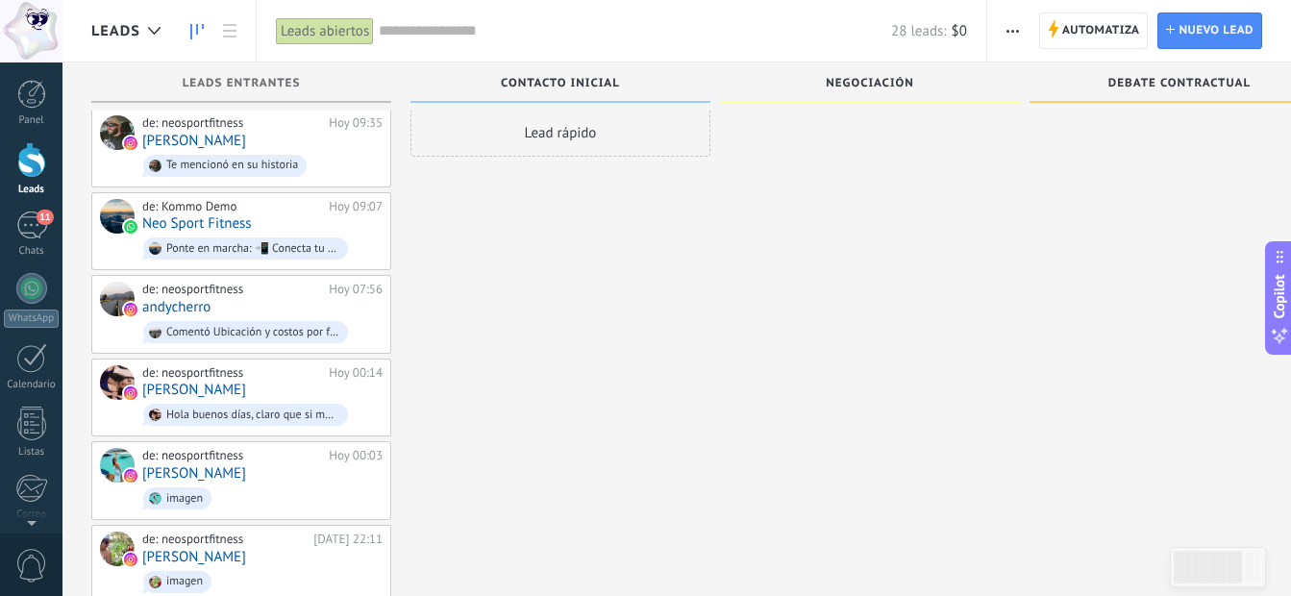
click at [344, 35] on div "Leads abiertos" at bounding box center [325, 31] width 98 height 28
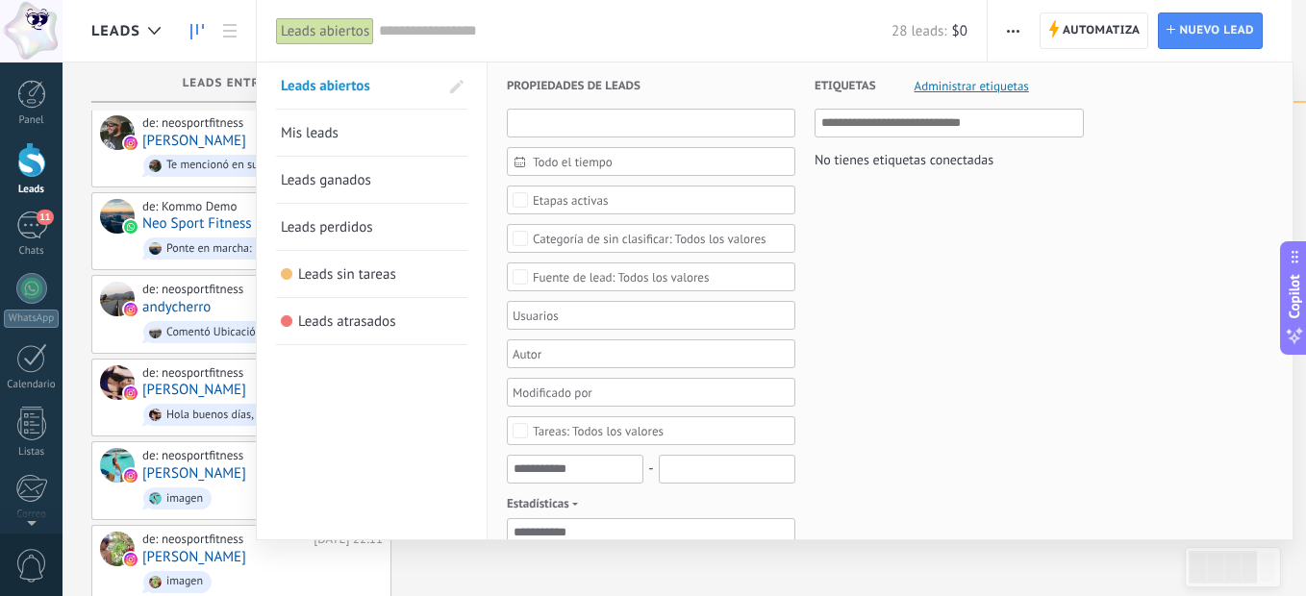
click at [570, 119] on input "text" at bounding box center [651, 123] width 288 height 29
click at [614, 127] on input "text" at bounding box center [651, 123] width 288 height 29
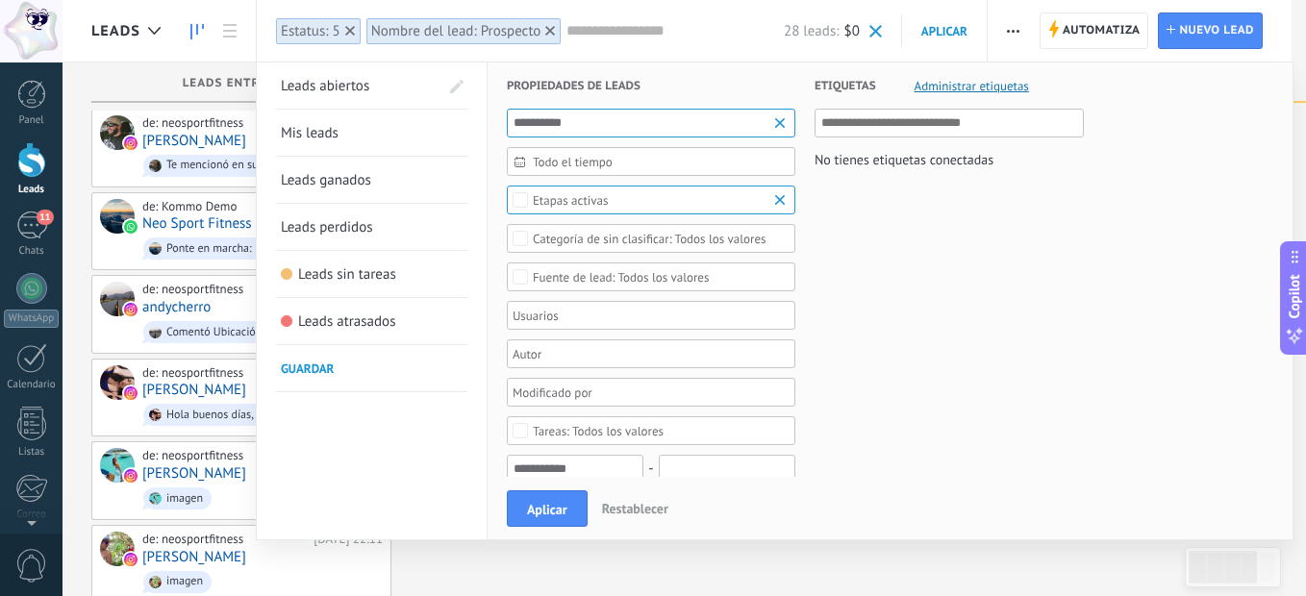
type input "*********"
click at [624, 162] on span "Todo el tiempo" at bounding box center [659, 162] width 252 height 14
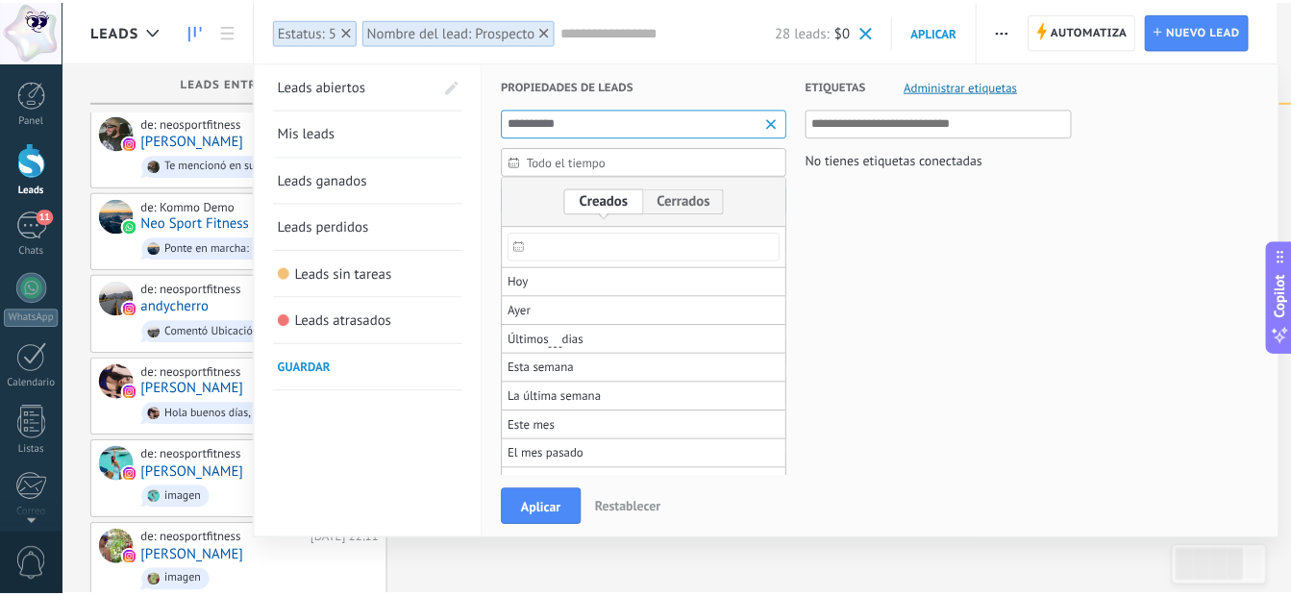
scroll to position [0, 0]
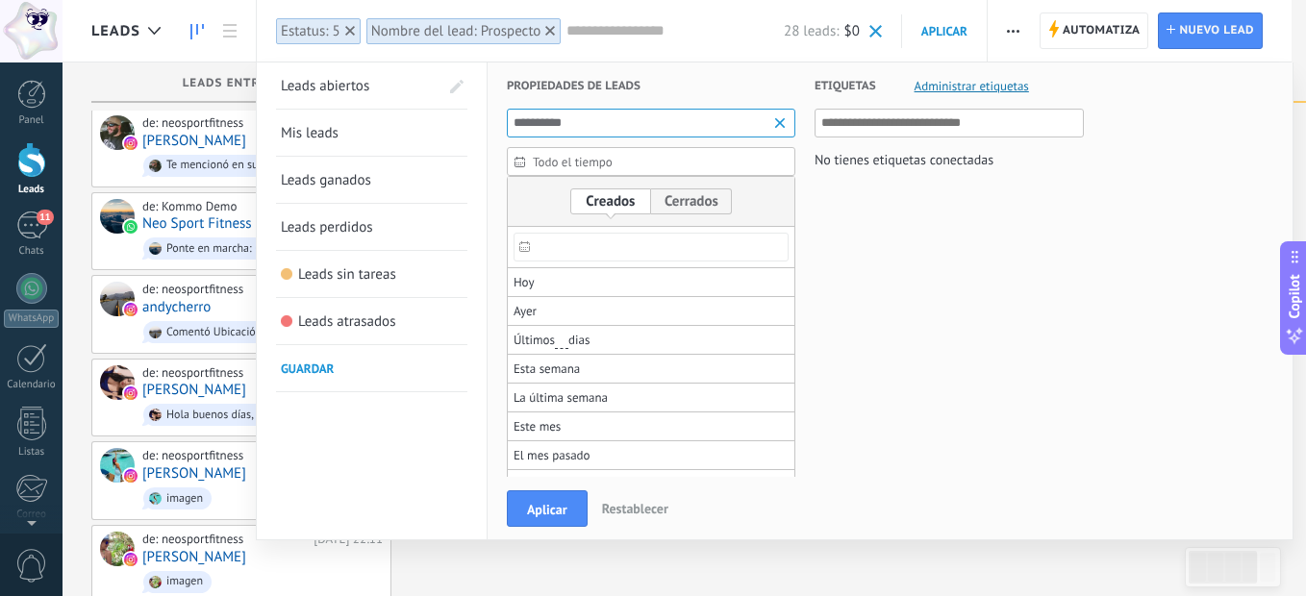
click at [610, 190] on label at bounding box center [610, 201] width 81 height 26
click at [636, 202] on label at bounding box center [610, 201] width 81 height 26
click at [733, 154] on div "Todo el tiempo" at bounding box center [651, 161] width 288 height 29
click at [613, 163] on span "Todo el tiempo" at bounding box center [659, 162] width 252 height 14
click at [591, 197] on label at bounding box center [610, 201] width 81 height 26
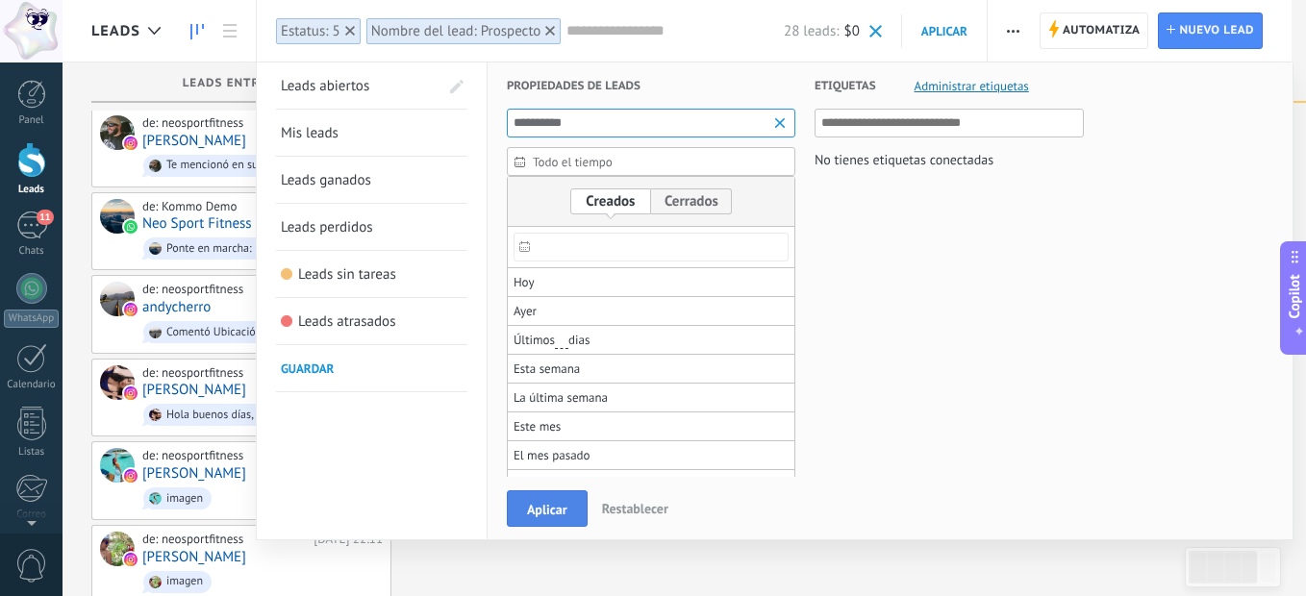
click at [566, 508] on span "Aplicar" at bounding box center [547, 509] width 40 height 13
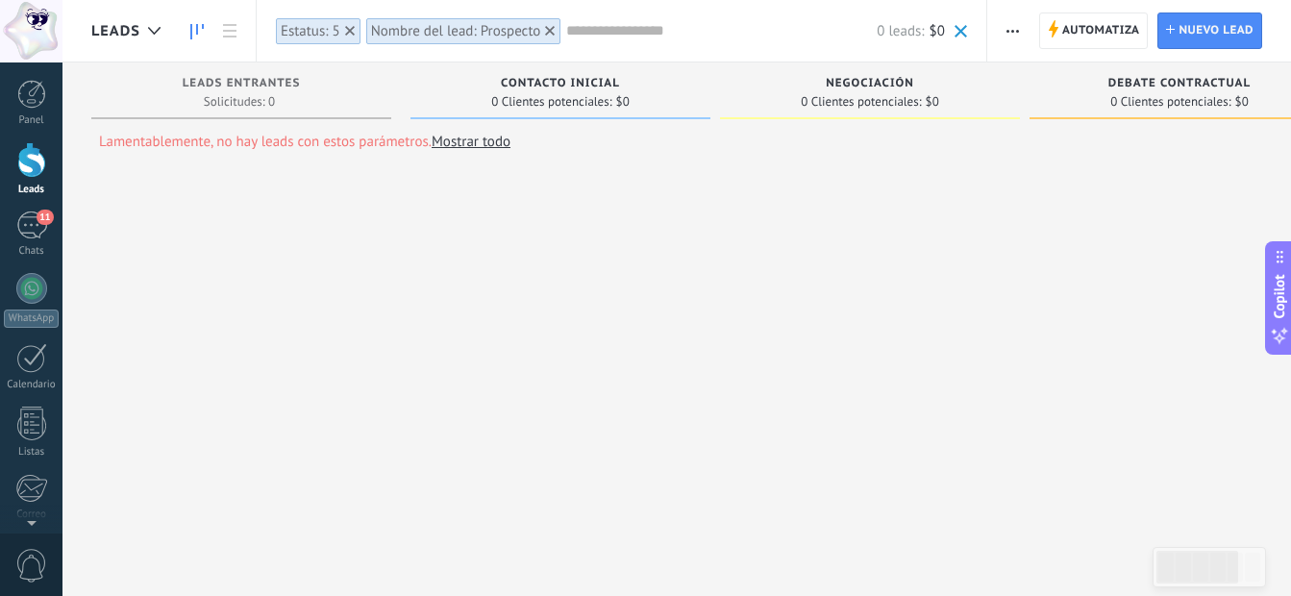
click at [473, 144] on link "Mostrar todo" at bounding box center [471, 142] width 79 height 18
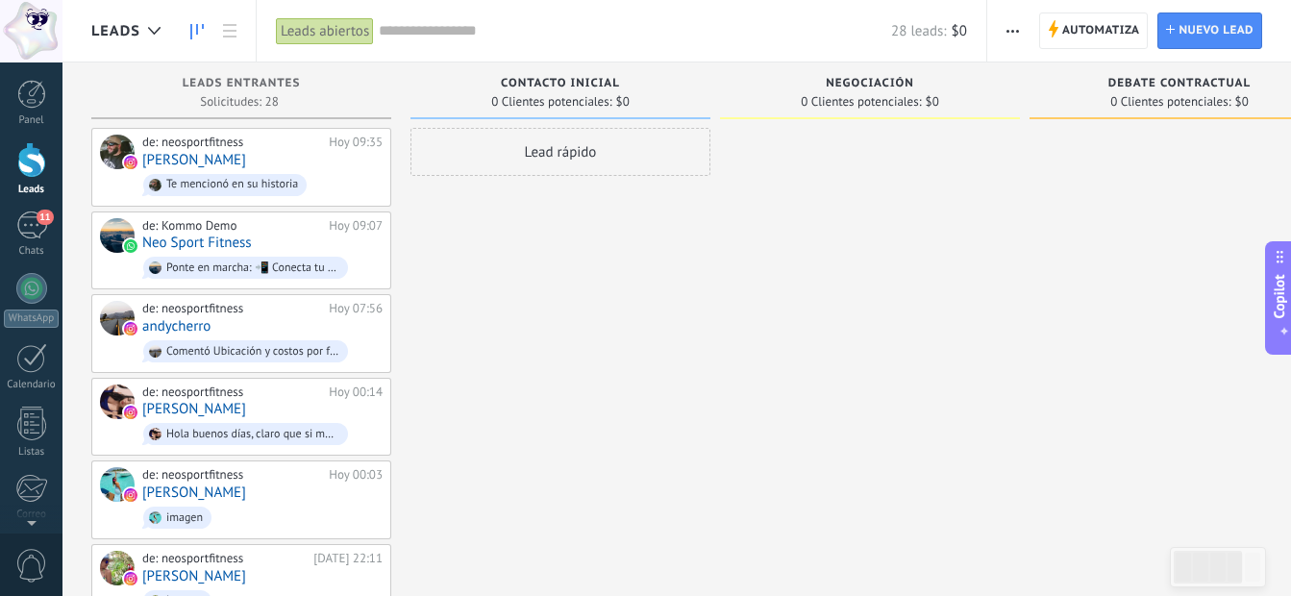
click at [335, 34] on div "Leads abiertos" at bounding box center [325, 31] width 98 height 28
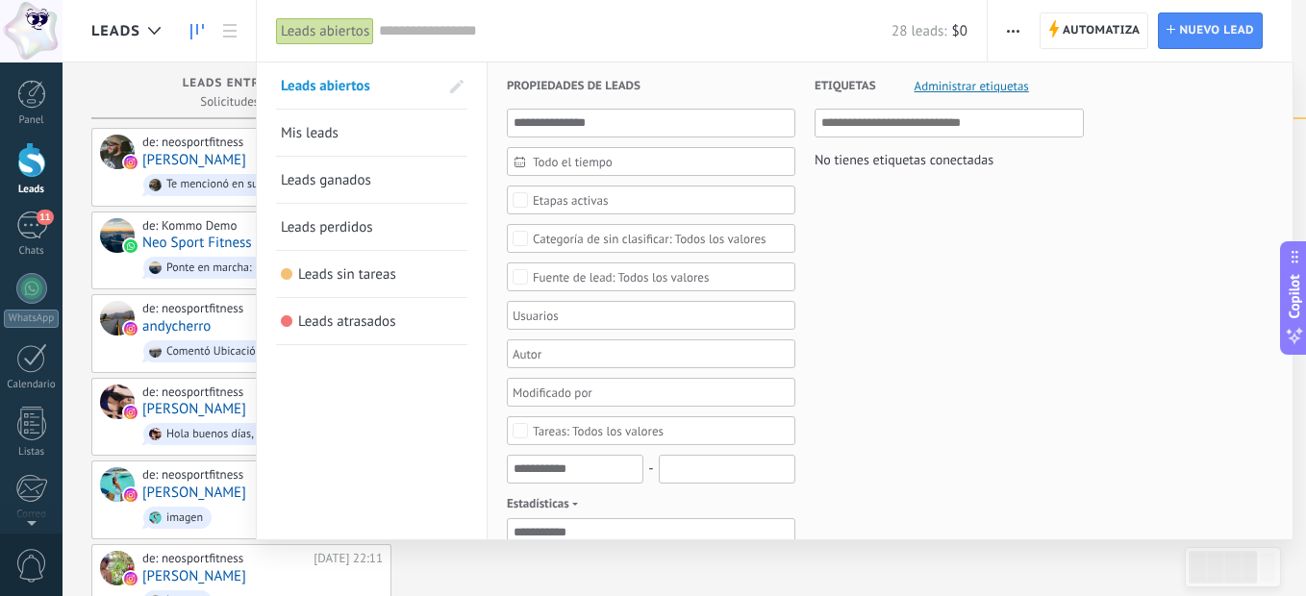
click at [392, 120] on link "Mis leads" at bounding box center [372, 133] width 182 height 46
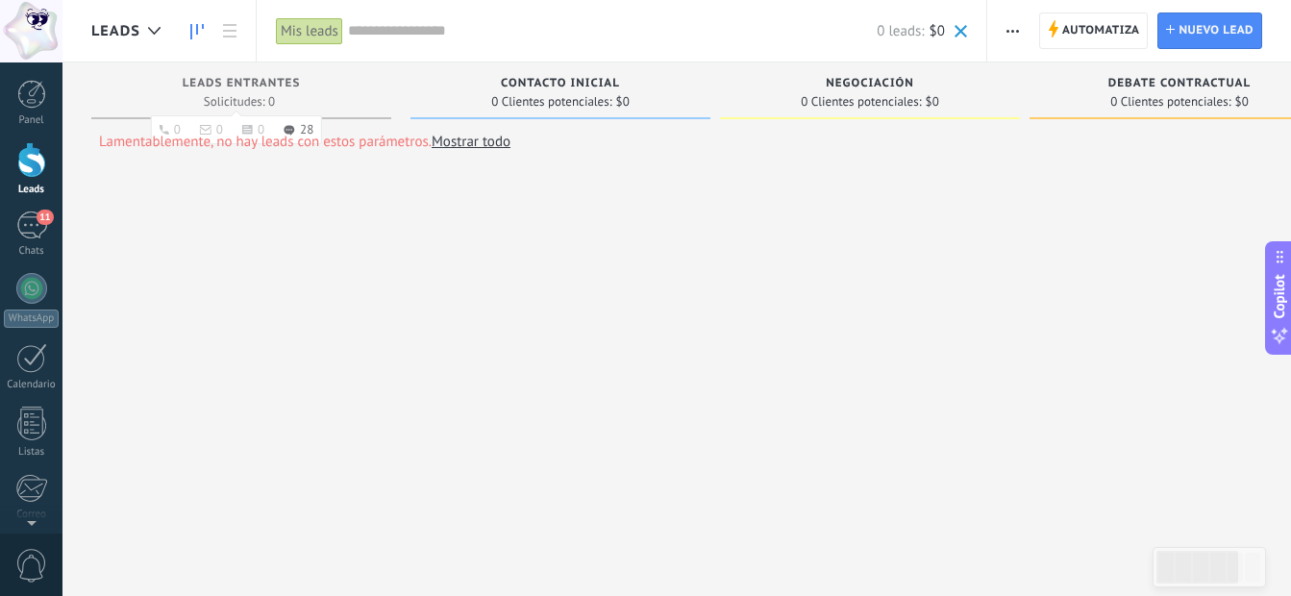
click at [344, 98] on div "Solicitudes: 0 0 0 0 28 0 0 0 28" at bounding box center [241, 101] width 281 height 16
click at [303, 32] on div "Mis leads" at bounding box center [309, 31] width 67 height 28
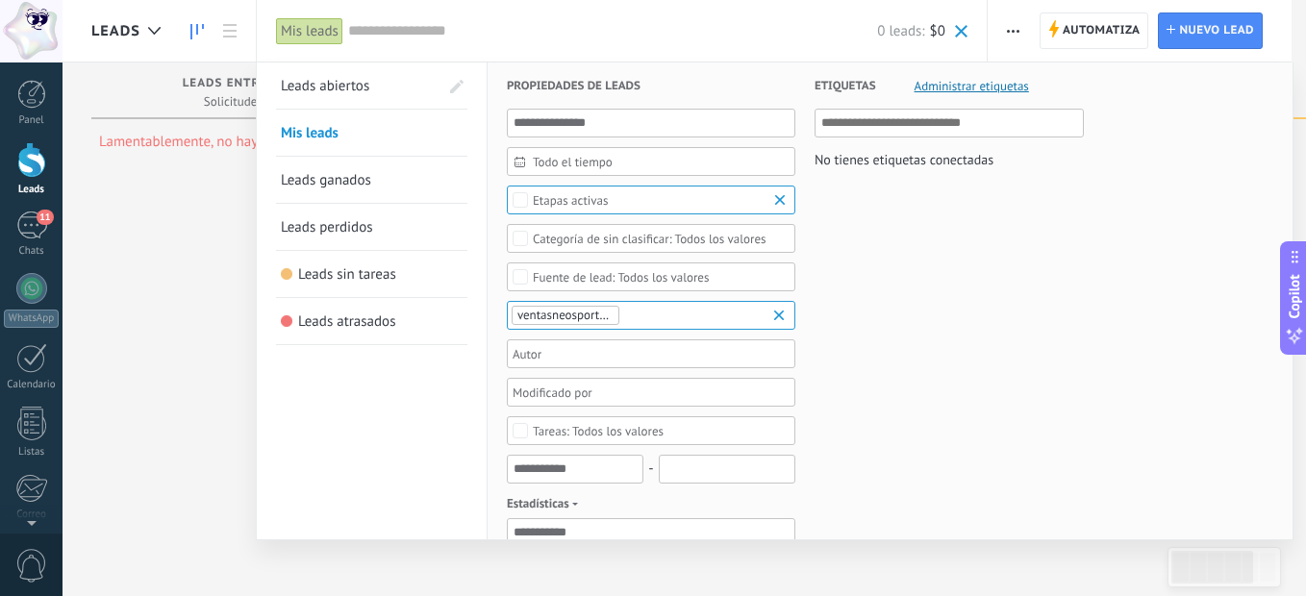
click at [373, 176] on link "Leads ganados" at bounding box center [372, 180] width 182 height 46
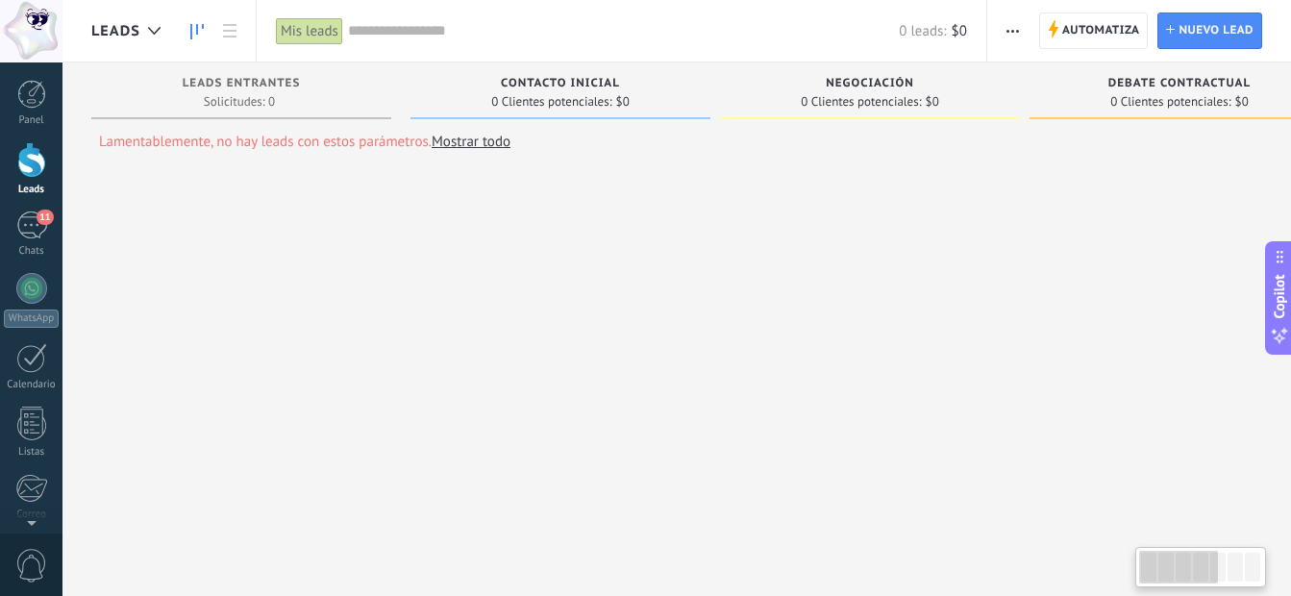
click at [307, 25] on div "Mis leads" at bounding box center [309, 31] width 67 height 28
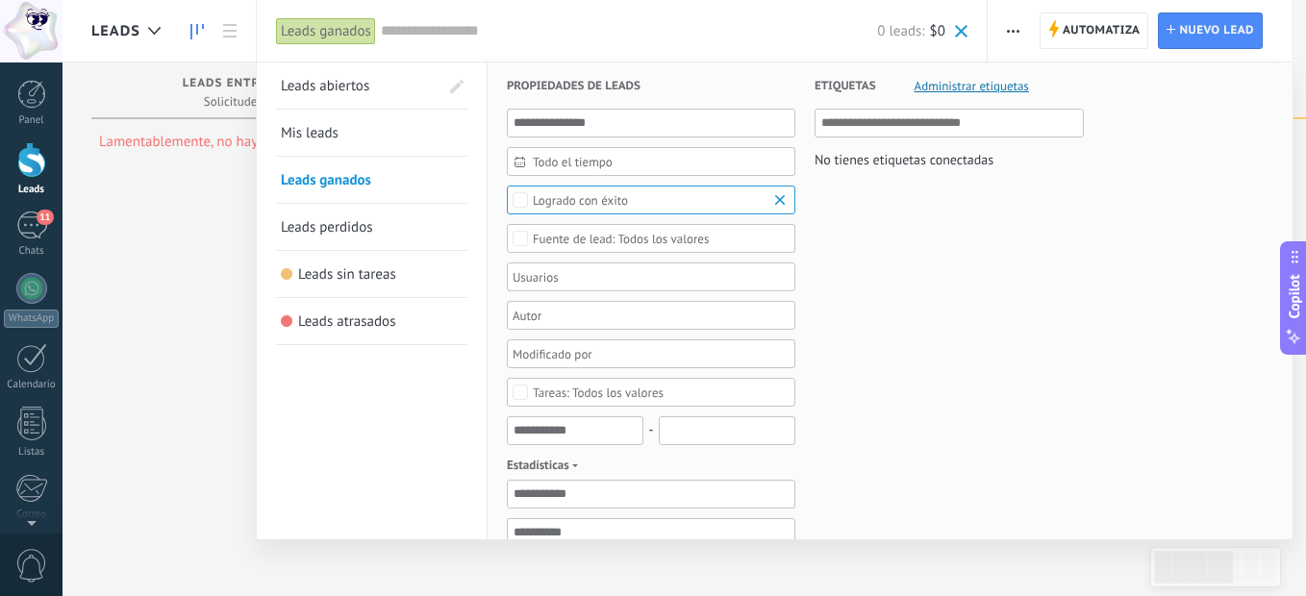
click at [335, 79] on span "Leads abiertos" at bounding box center [325, 86] width 88 height 18
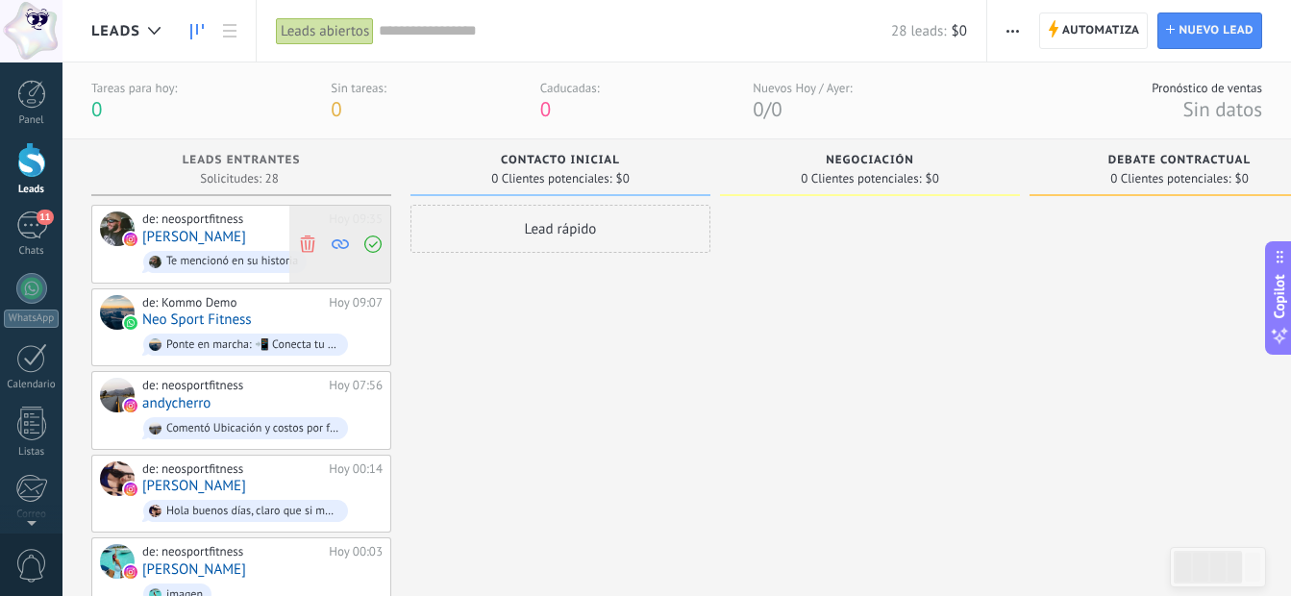
click at [312, 239] on icon at bounding box center [307, 243] width 17 height 17
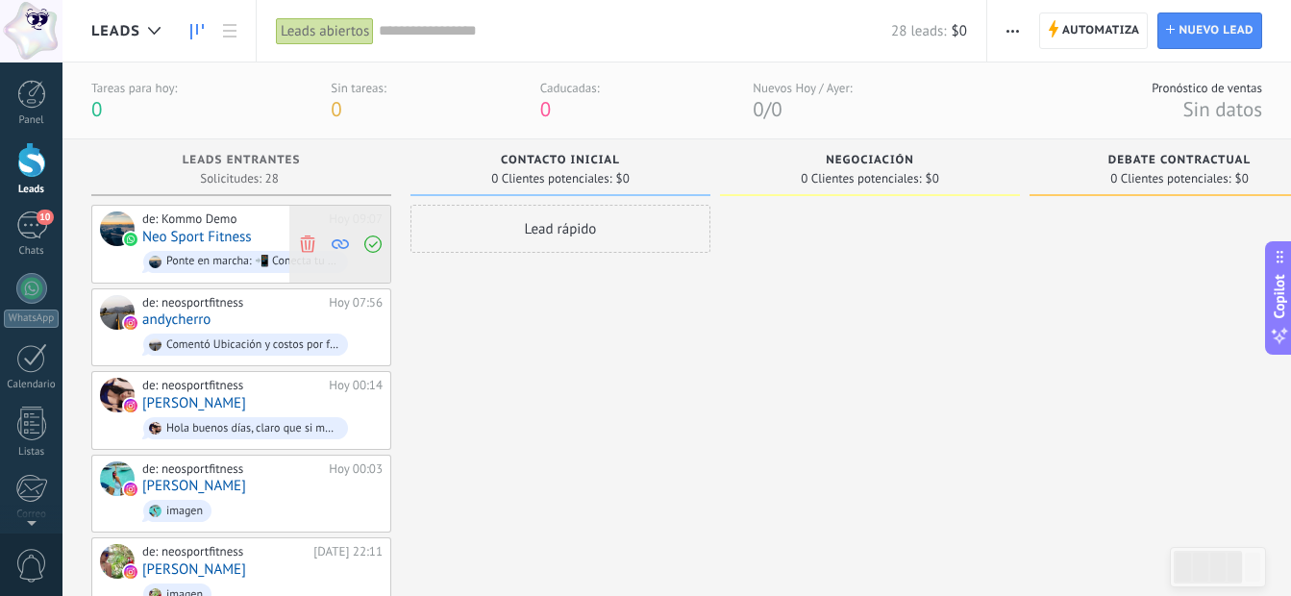
click at [307, 237] on use at bounding box center [307, 243] width 14 height 17
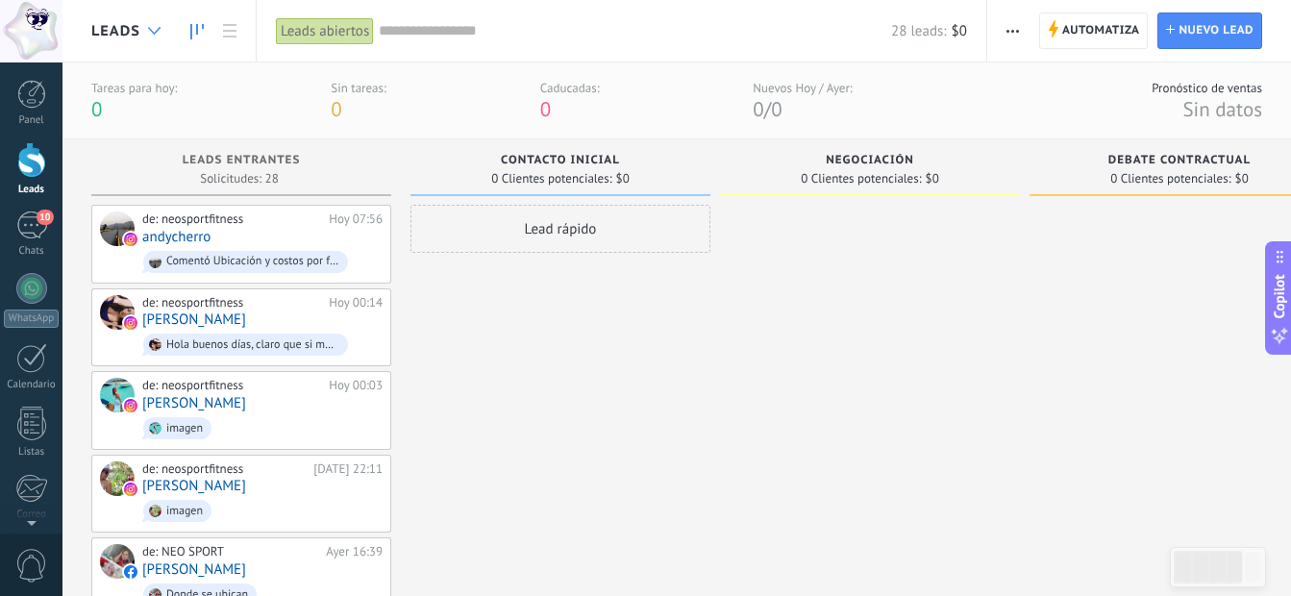
click at [157, 29] on icon at bounding box center [154, 31] width 12 height 8
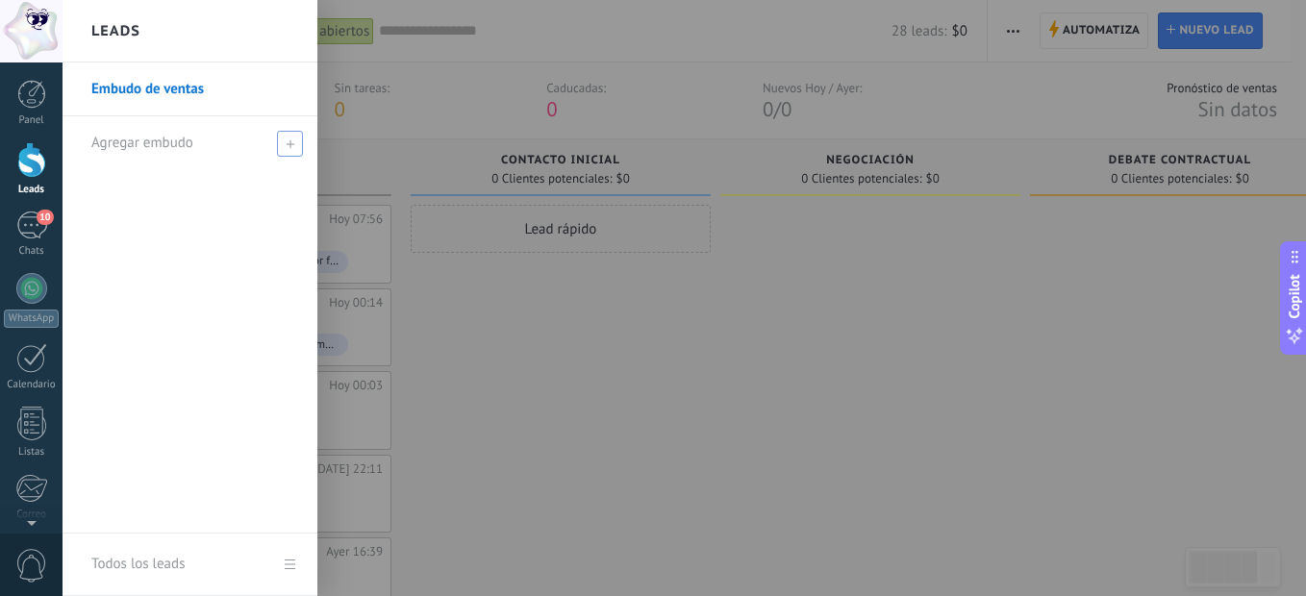
click at [283, 145] on span at bounding box center [290, 144] width 26 height 26
click at [208, 139] on input "text" at bounding box center [181, 143] width 181 height 31
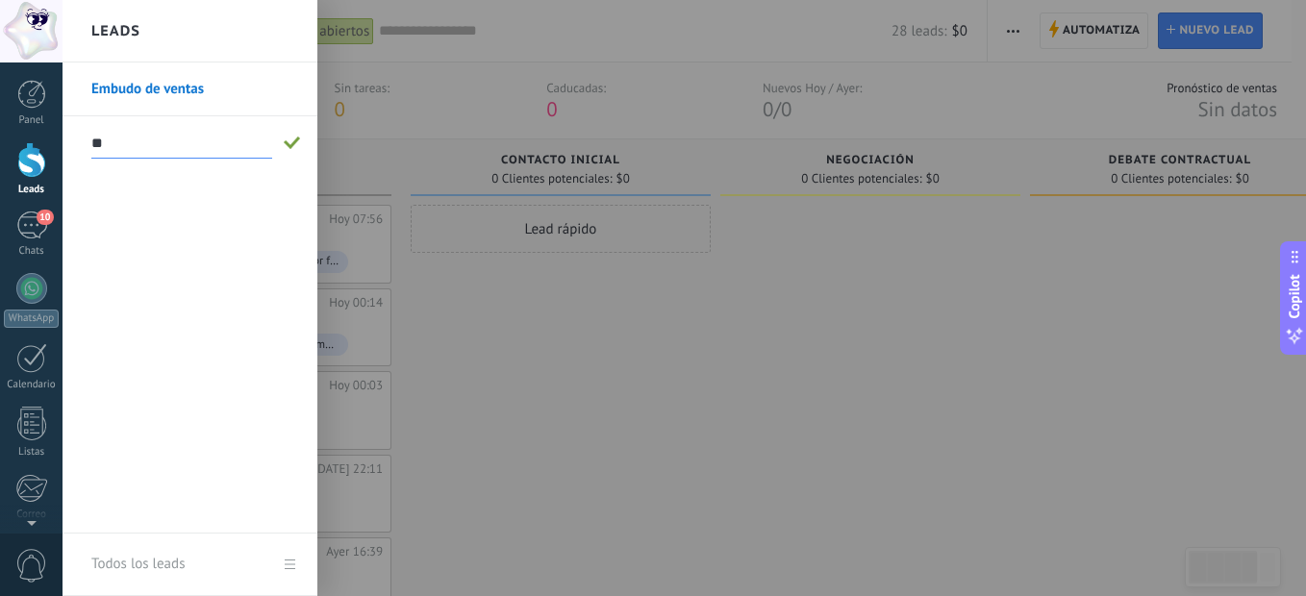
type input "*"
type input "******"
click at [279, 142] on div "******" at bounding box center [194, 142] width 207 height 53
click at [282, 143] on span at bounding box center [292, 143] width 21 height 24
click at [184, 138] on input "text" at bounding box center [181, 143] width 181 height 31
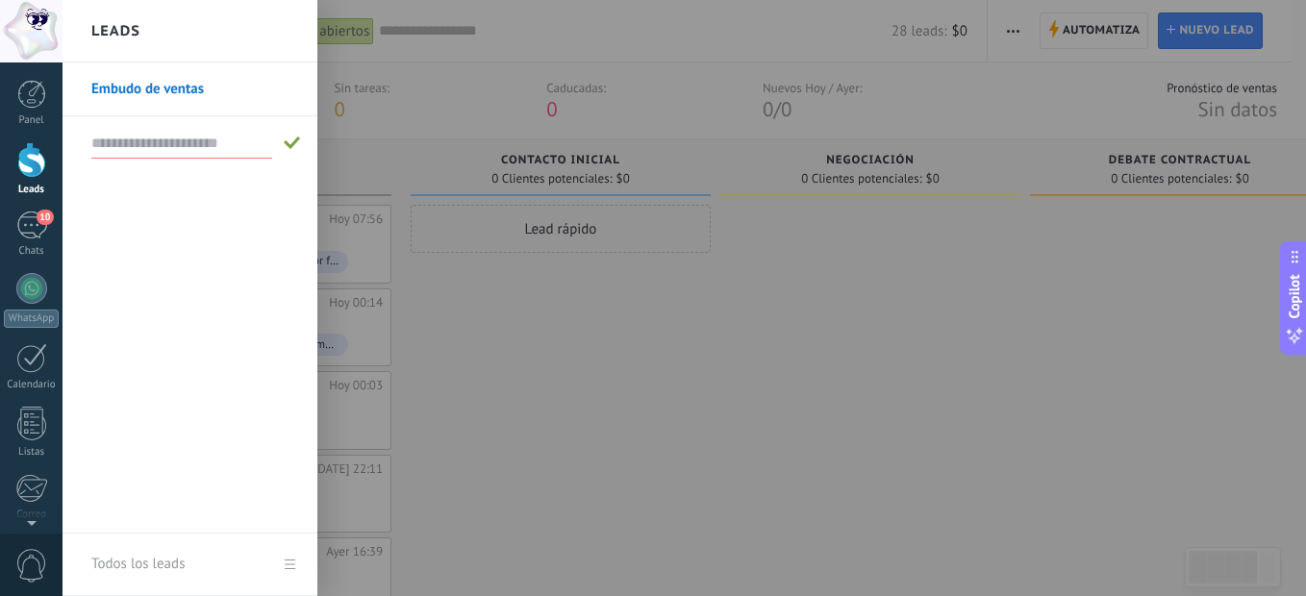
click at [184, 138] on input "text" at bounding box center [181, 143] width 181 height 31
click at [213, 143] on input "text" at bounding box center [181, 143] width 181 height 31
type input "******"
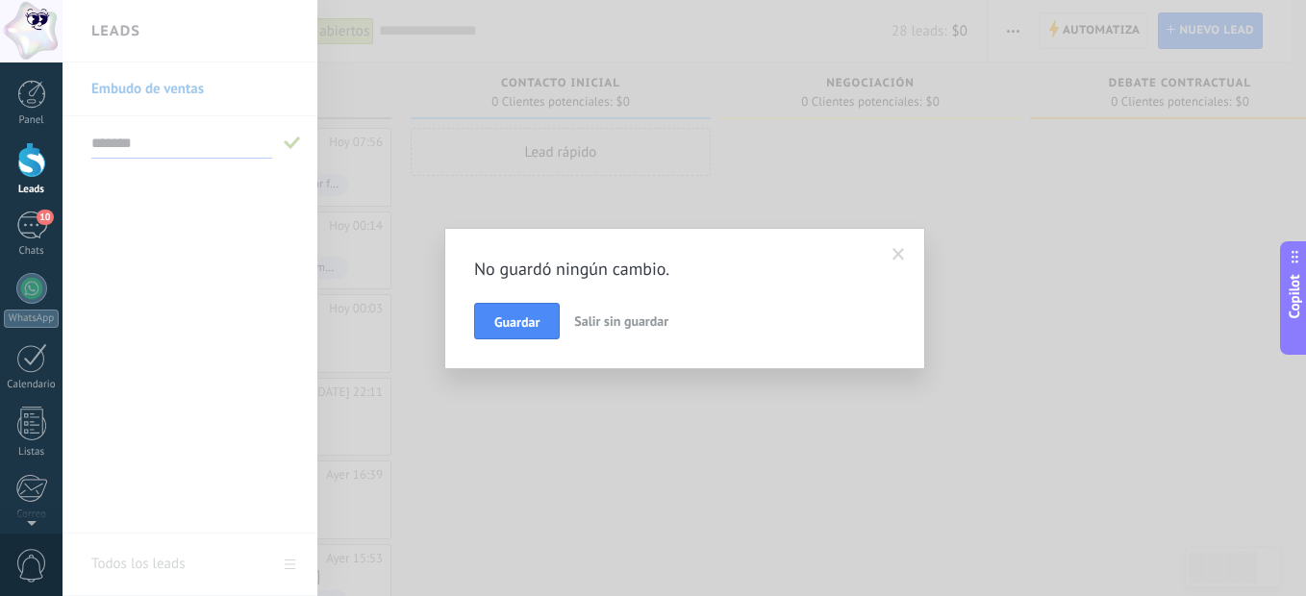
click at [288, 150] on div "No guardó ningún cambio. Guardar Salir sin guardar" at bounding box center [683, 298] width 1243 height 596
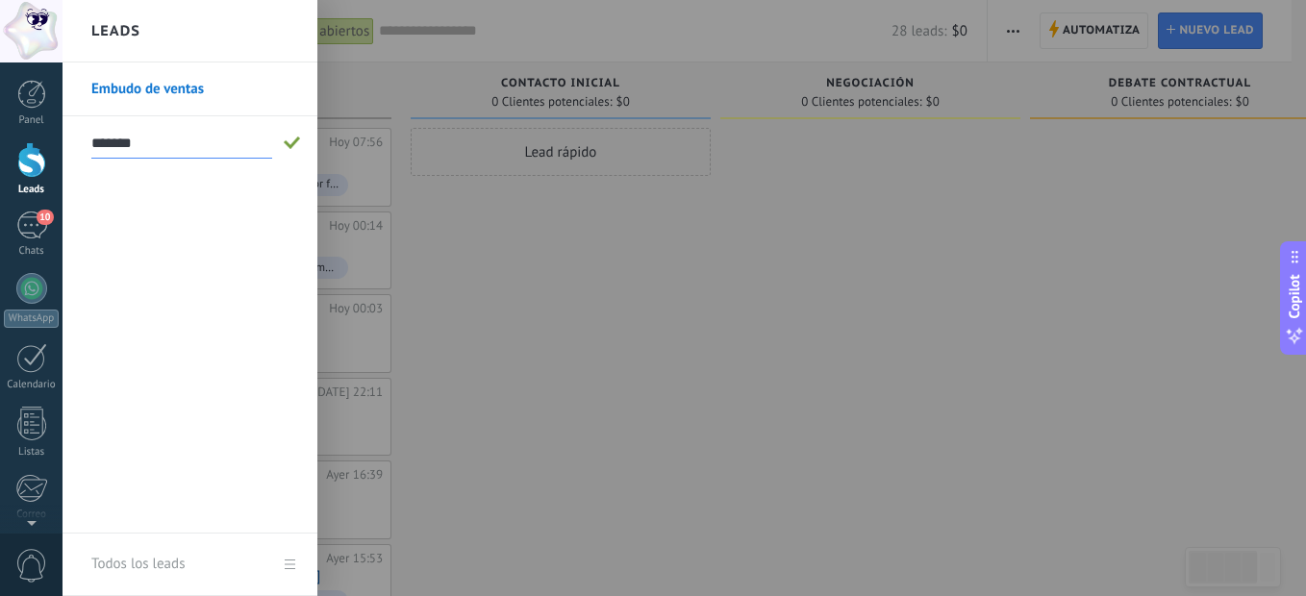
click at [290, 147] on span at bounding box center [292, 143] width 17 height 13
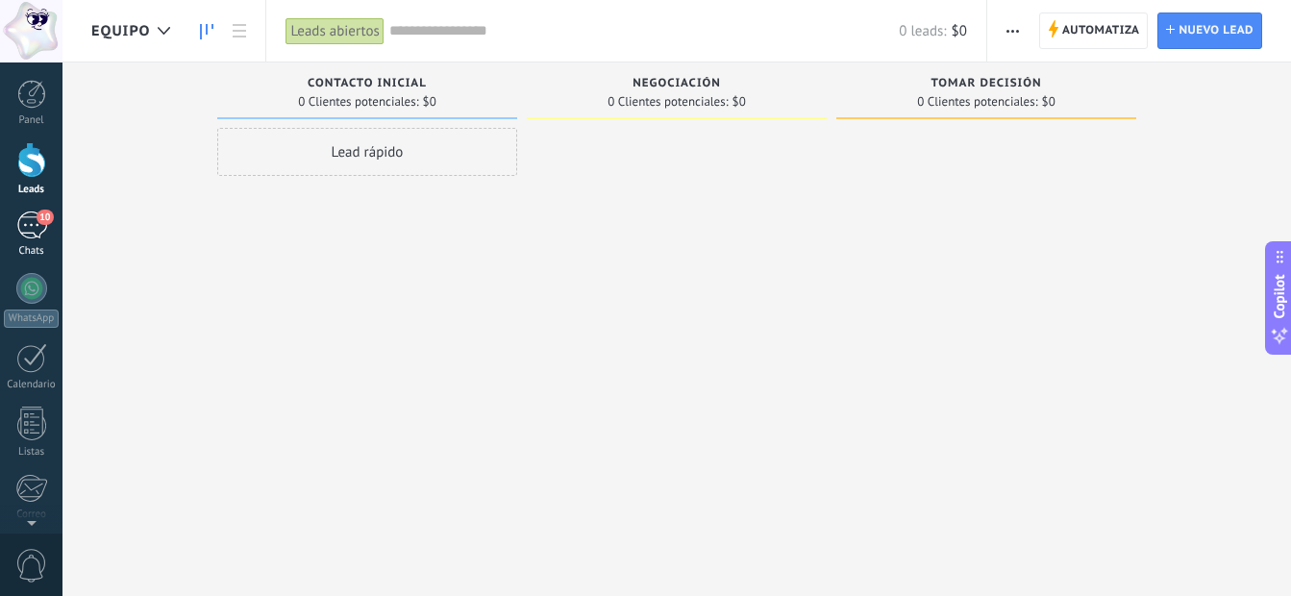
click at [36, 235] on div "10" at bounding box center [31, 226] width 31 height 28
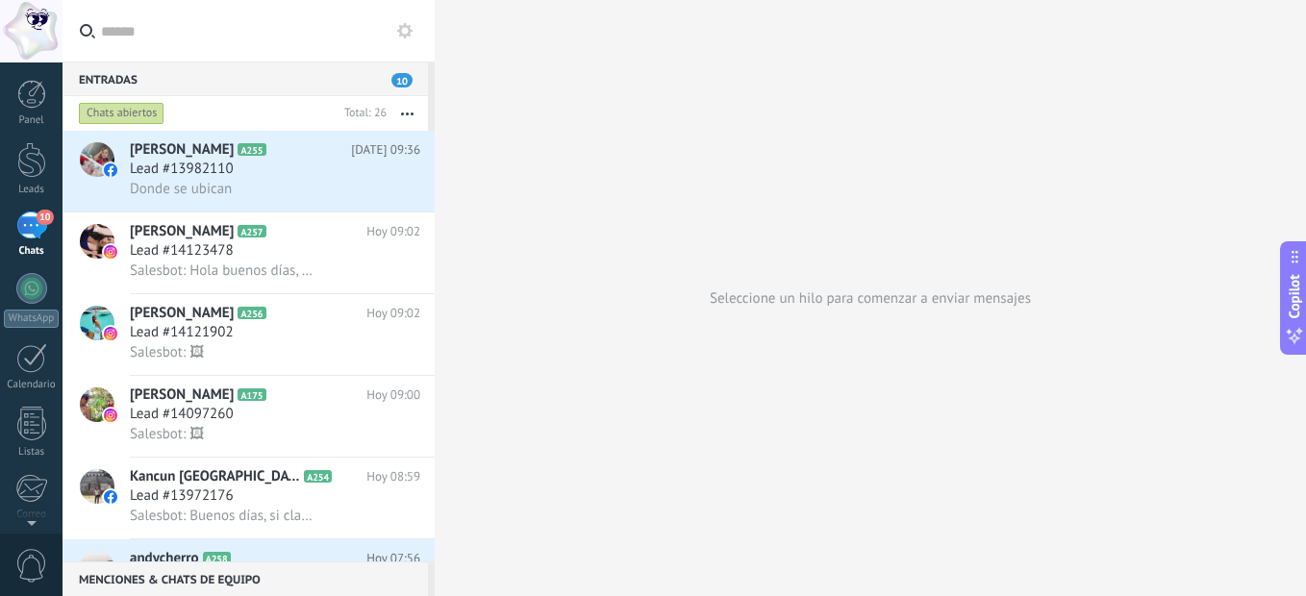
click at [392, 79] on span "10" at bounding box center [401, 80] width 21 height 14
click at [396, 37] on button at bounding box center [404, 30] width 23 height 23
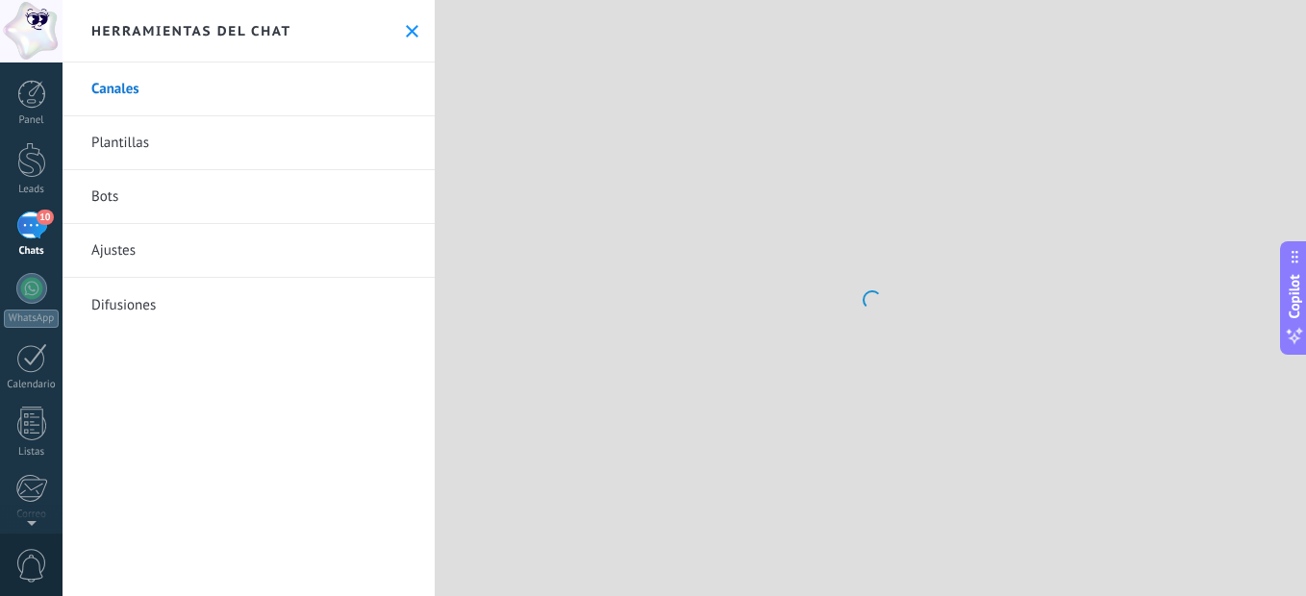
scroll to position [289, 0]
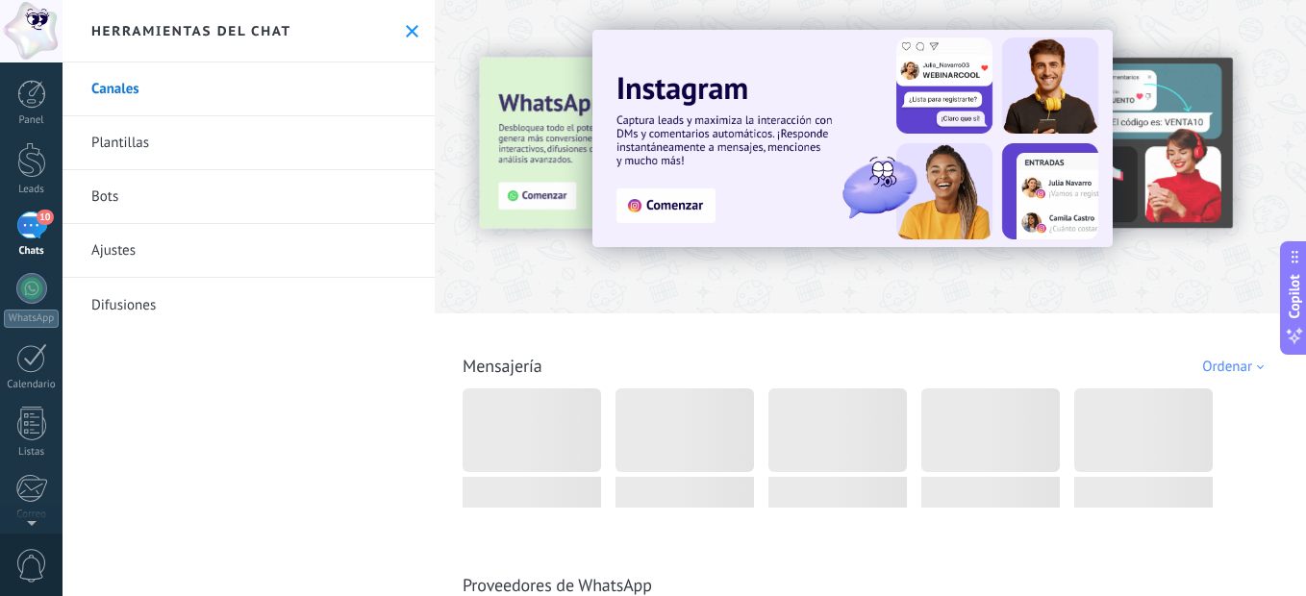
click at [406, 36] on icon at bounding box center [412, 31] width 12 height 12
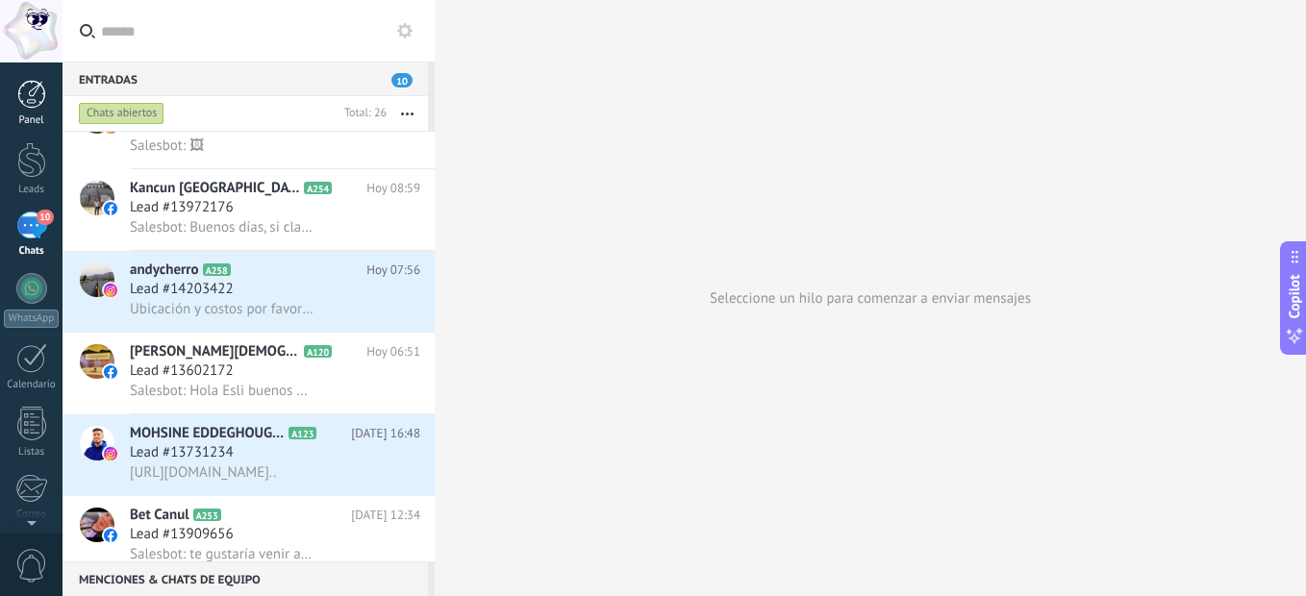
click at [47, 96] on link "Panel" at bounding box center [31, 103] width 62 height 47
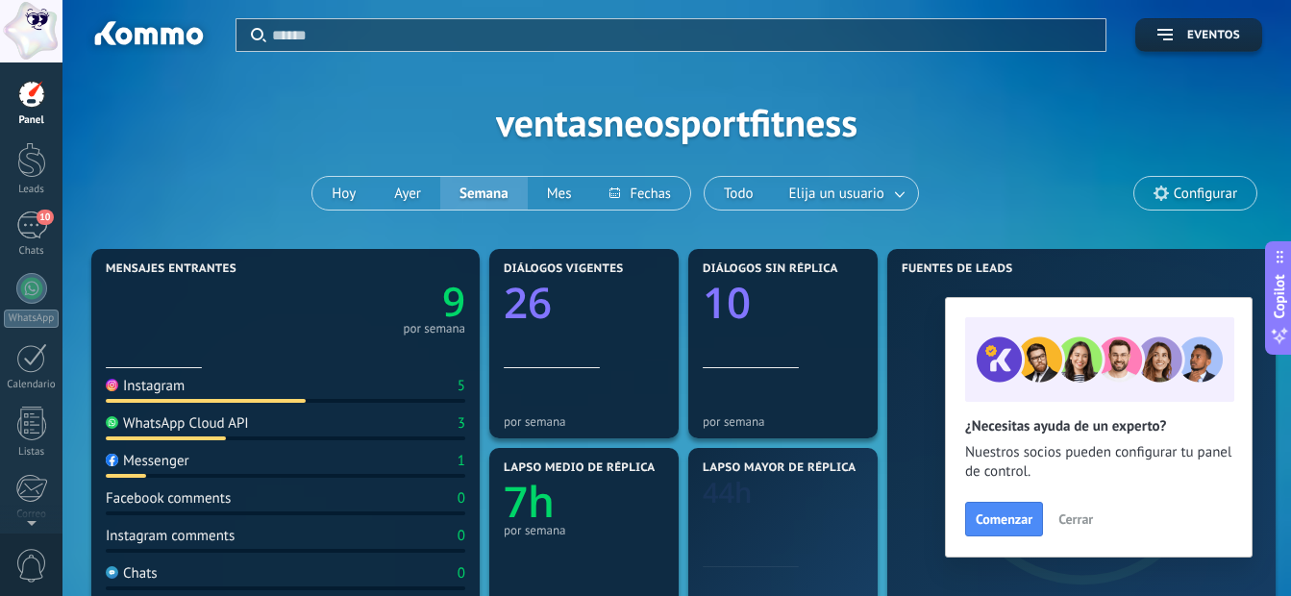
click at [1068, 530] on button "Cerrar" at bounding box center [1076, 519] width 52 height 29
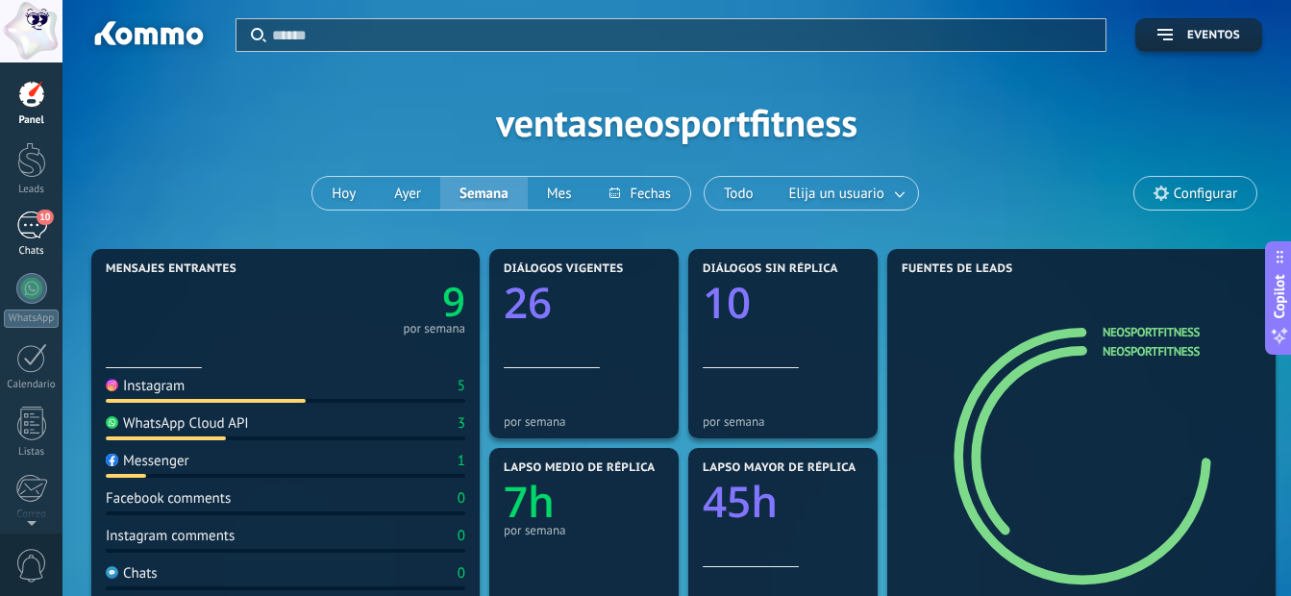
click at [28, 215] on div "10" at bounding box center [31, 226] width 31 height 28
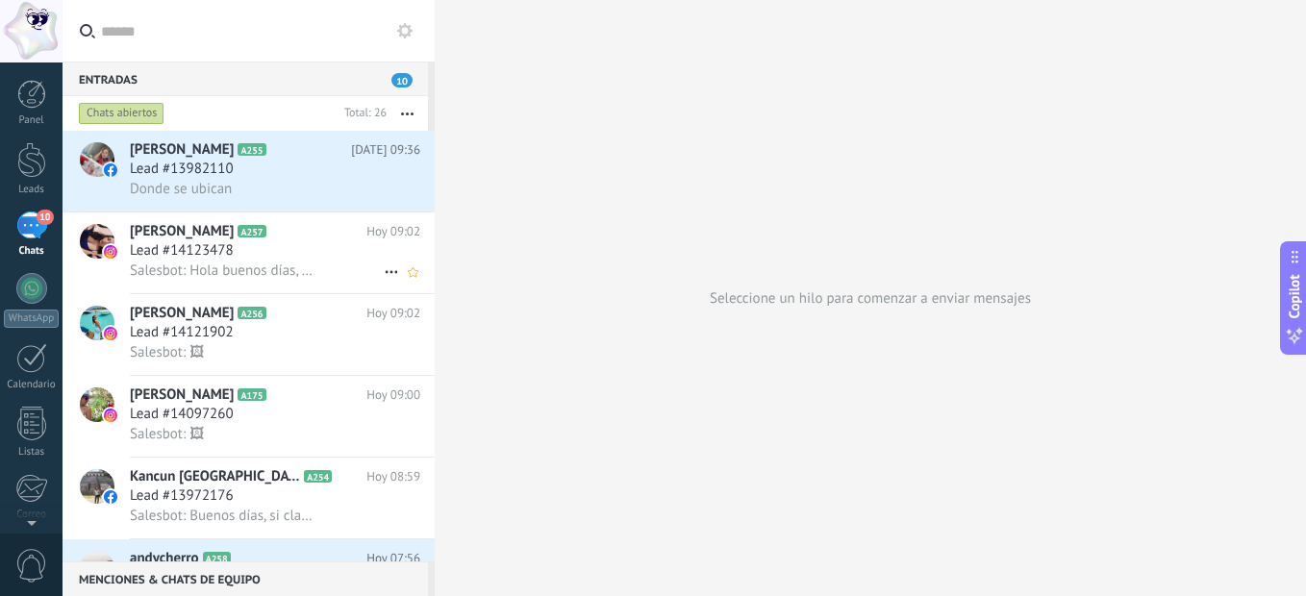
click at [299, 276] on span "Salesbot: Hola buenos días, claro que si manejamos planes de forma individual, …" at bounding box center [222, 270] width 185 height 18
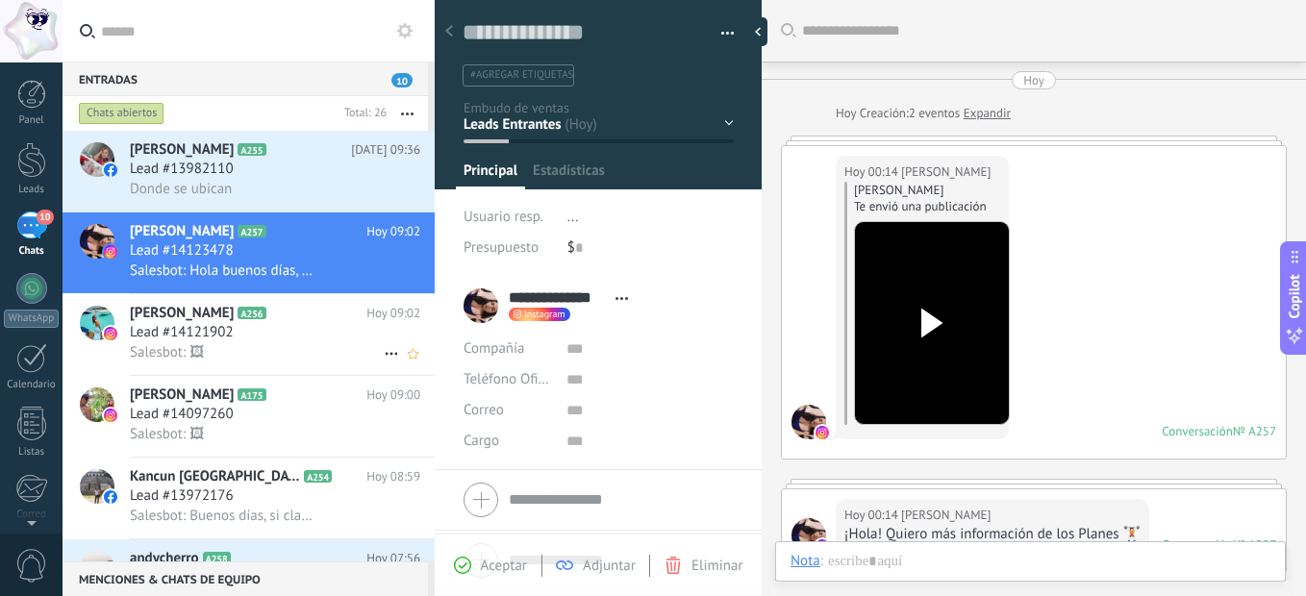
scroll to position [407, 0]
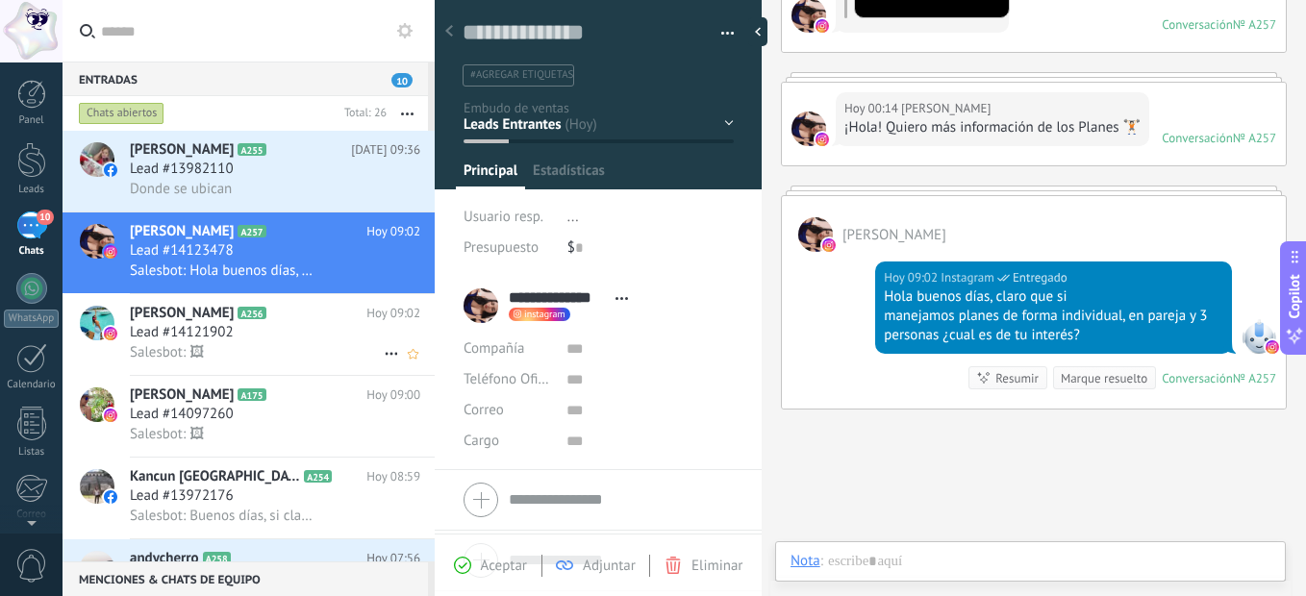
click at [307, 320] on h2 "[PERSON_NAME] A256" at bounding box center [248, 313] width 237 height 19
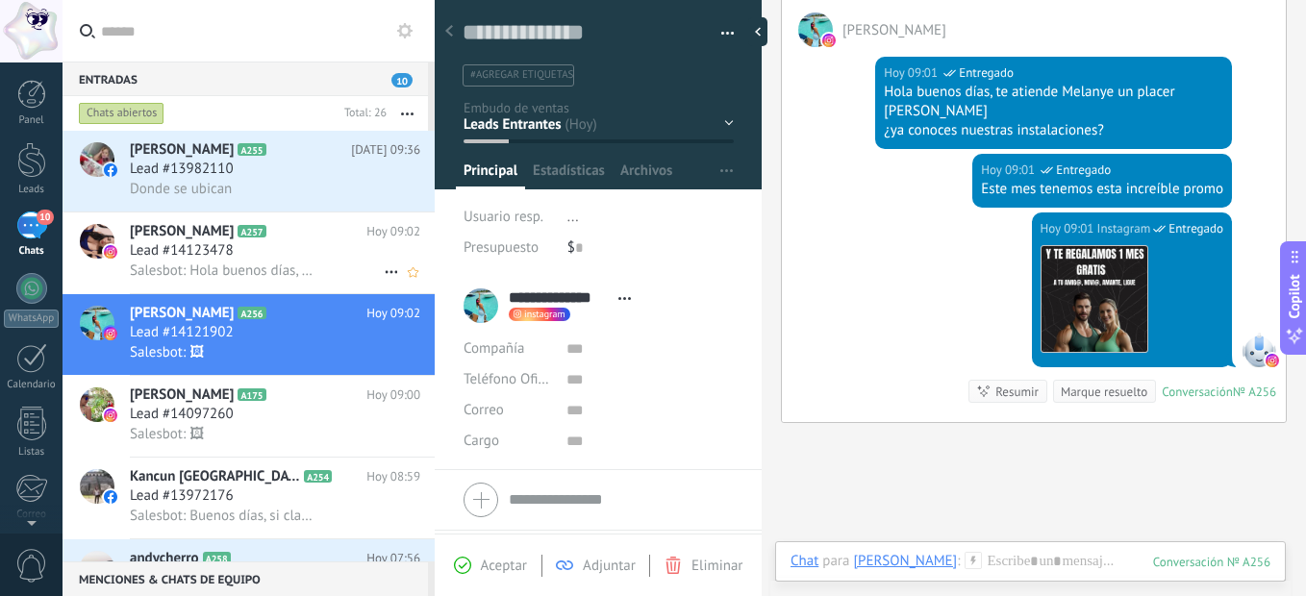
click at [276, 228] on icon at bounding box center [281, 231] width 19 height 19
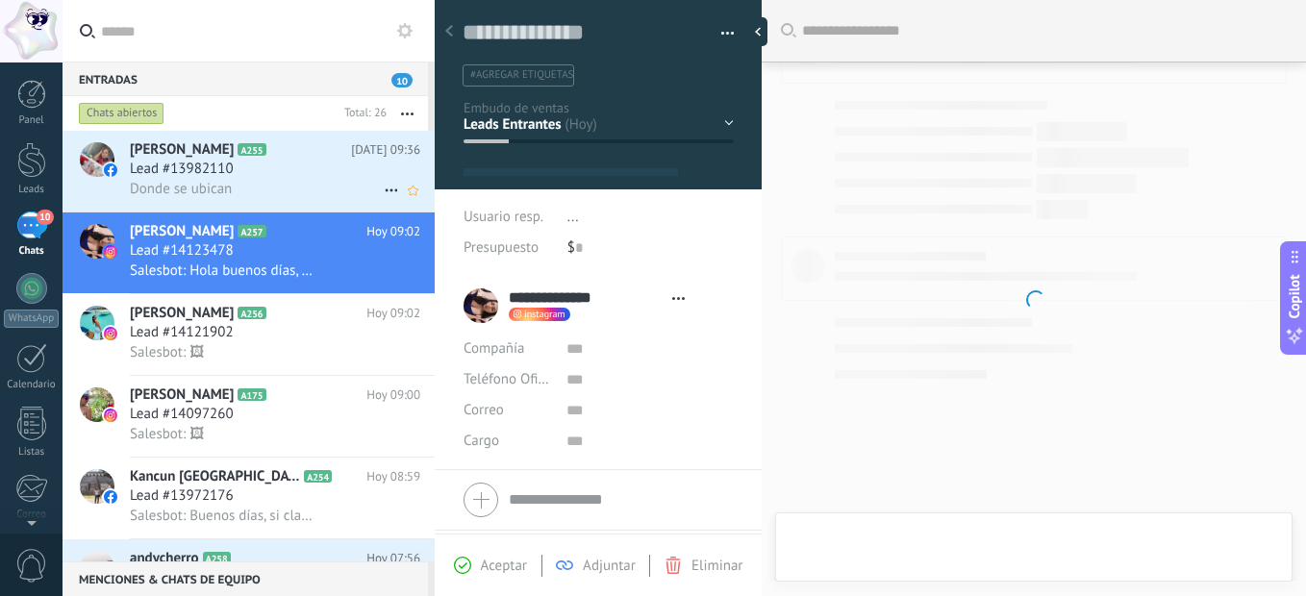
type textarea "**********"
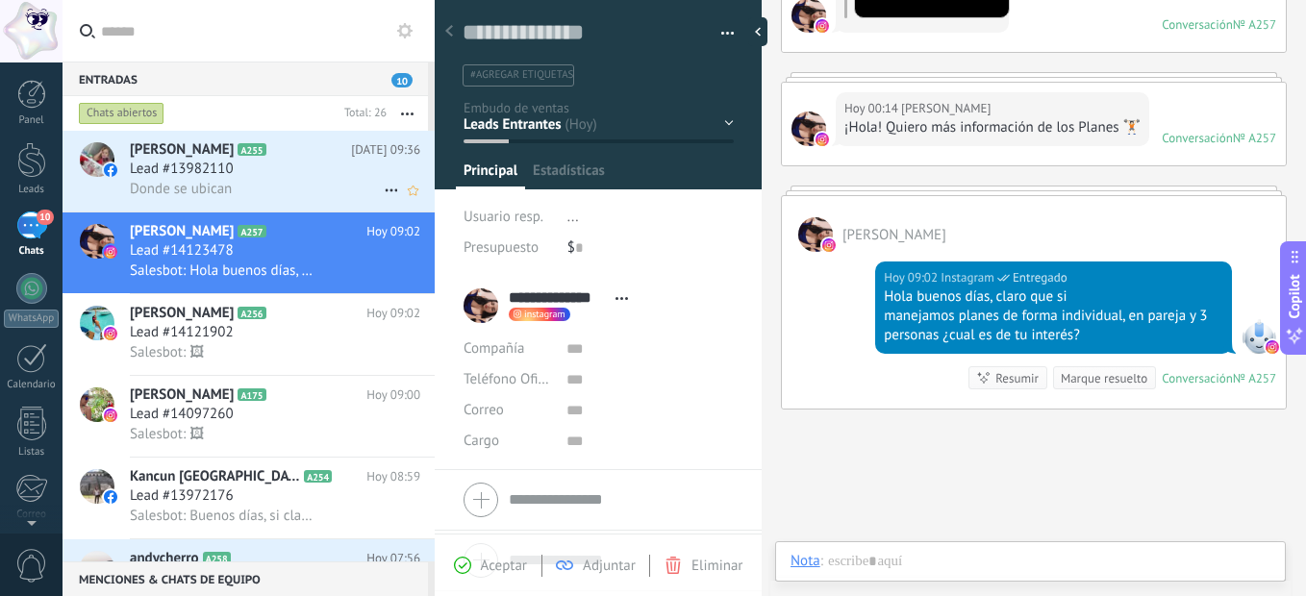
scroll to position [29, 0]
